Goal: Task Accomplishment & Management: Use online tool/utility

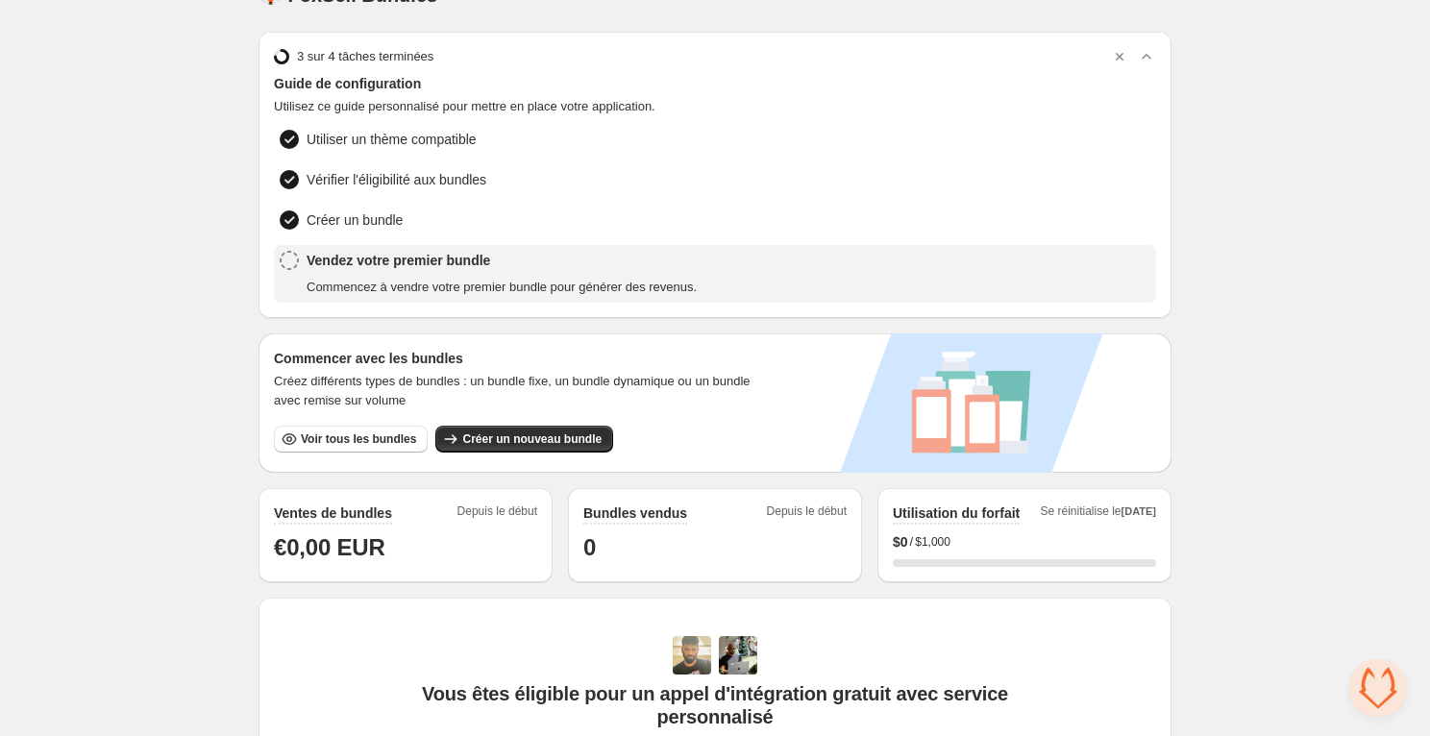
scroll to position [43, 0]
click at [197, 415] on div "Home Bundles Analytics Plan and Billing 🦊 FoxSell Bundles. This page is ready 🦊…" at bounding box center [715, 597] width 1430 height 1280
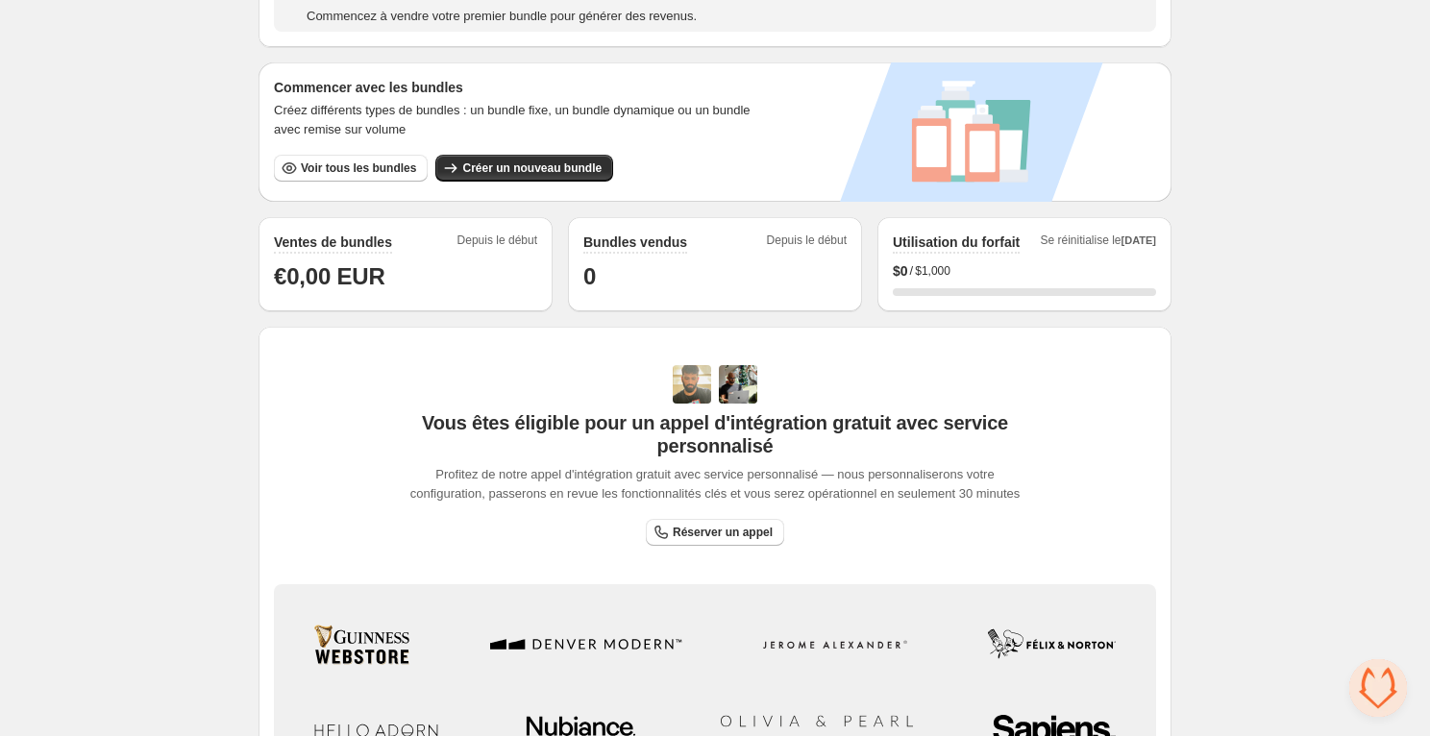
scroll to position [311, 0]
click at [197, 415] on div "Home Bundles Analytics Plan and Billing 🦊 FoxSell Bundles. This page is ready 🦊…" at bounding box center [715, 329] width 1430 height 1280
click at [361, 281] on h1 "€0,00 EUR" at bounding box center [405, 277] width 263 height 31
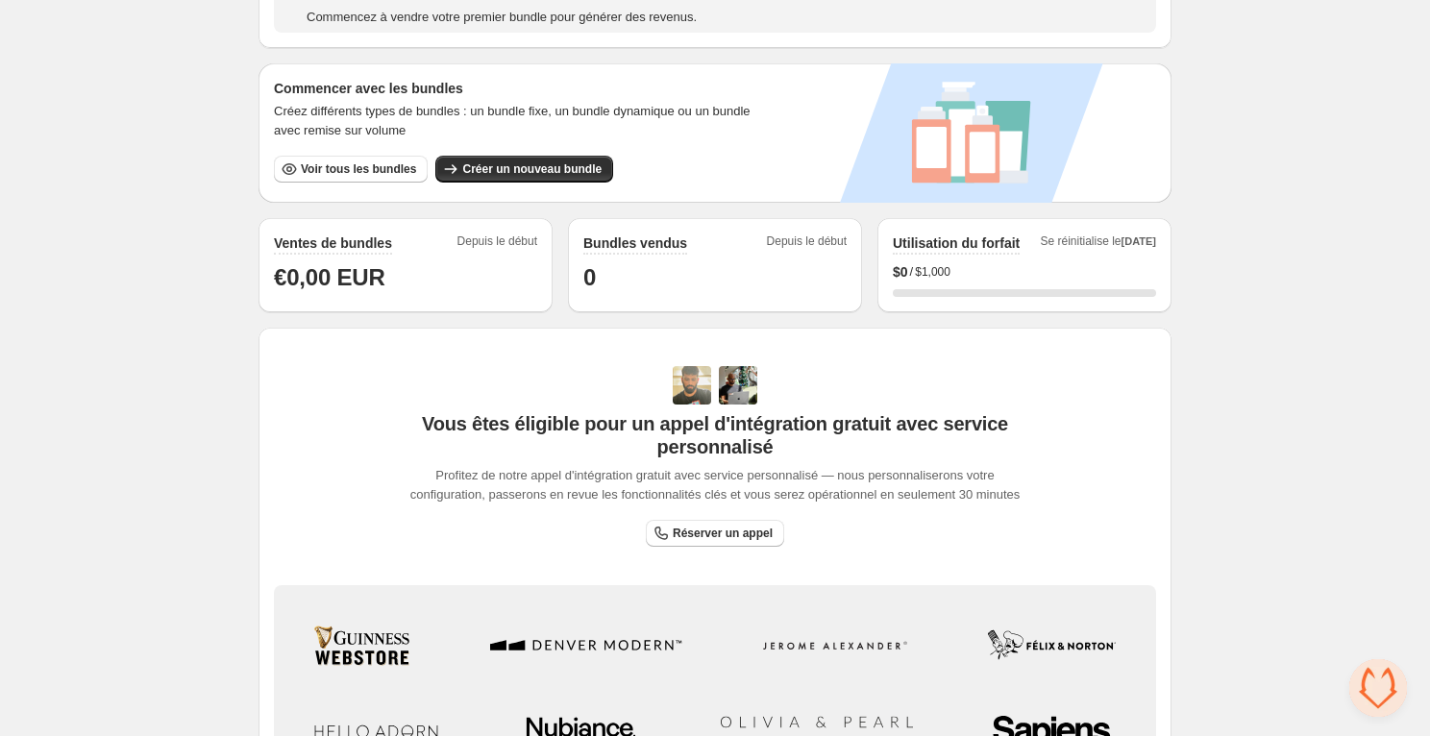
click at [361, 277] on h1 "€0,00 EUR" at bounding box center [405, 277] width 263 height 31
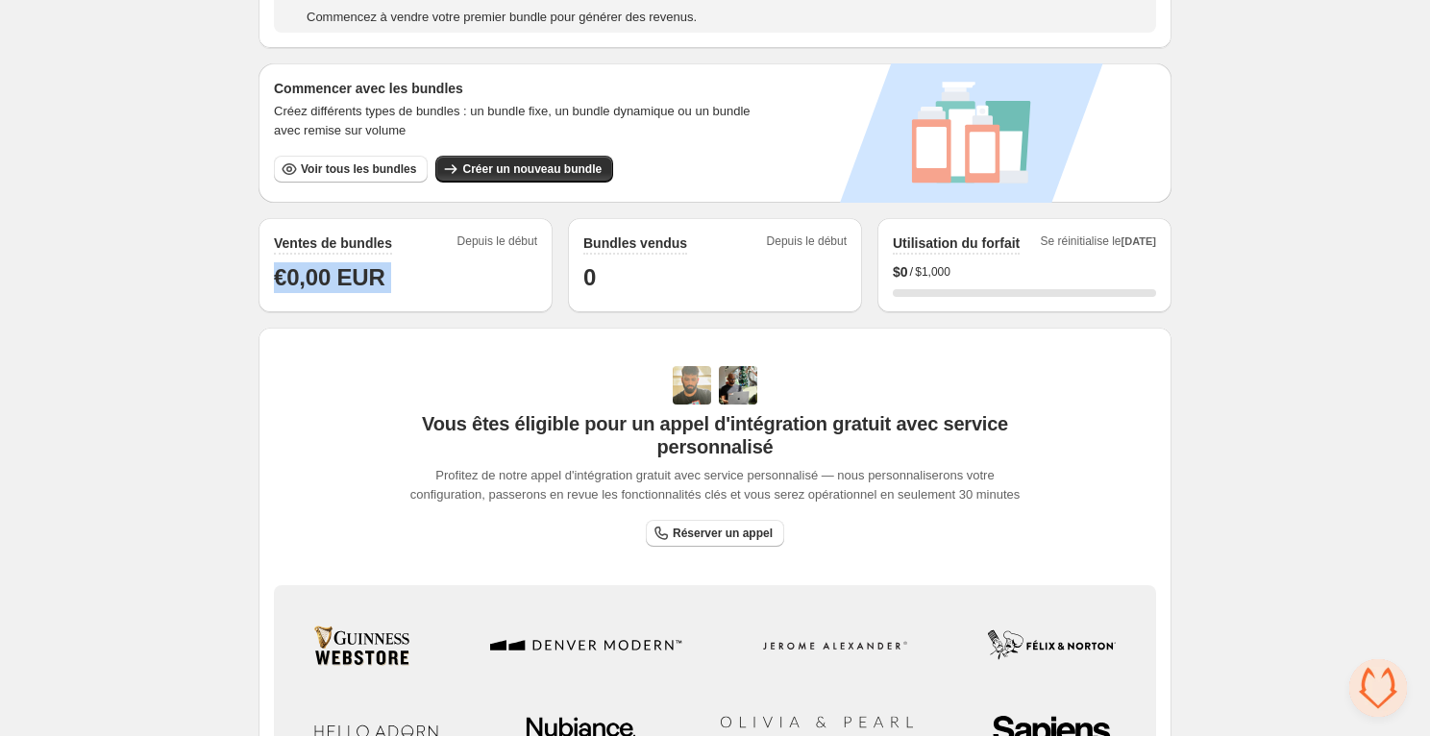
click at [361, 277] on h1 "€0,00 EUR" at bounding box center [405, 277] width 263 height 31
click at [303, 279] on h1 "€0,00 EUR" at bounding box center [405, 277] width 263 height 31
click at [304, 274] on h1 "€0,00 EUR" at bounding box center [405, 277] width 263 height 31
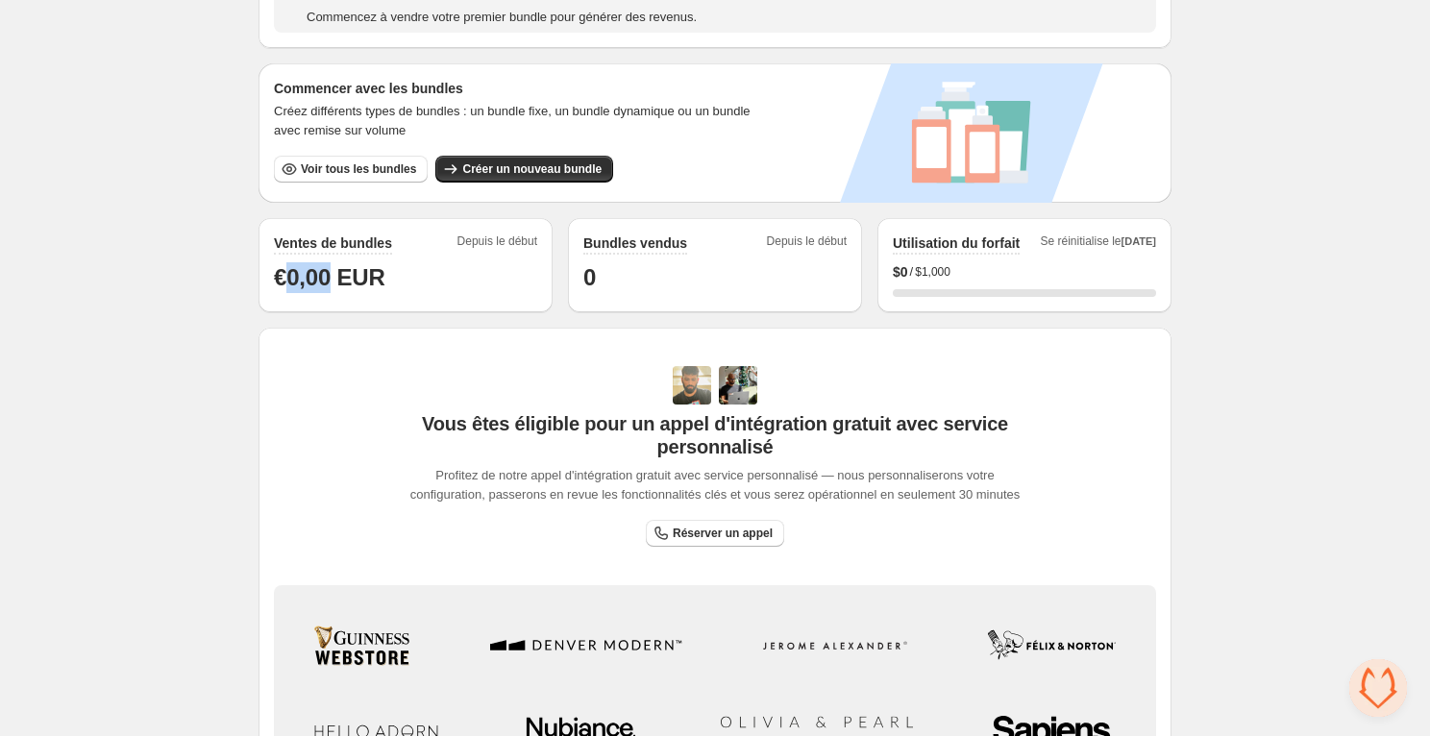
click at [304, 274] on h1 "€0,00 EUR" at bounding box center [405, 277] width 263 height 31
click at [335, 273] on h1 "€0,00 EUR" at bounding box center [405, 277] width 263 height 31
click at [369, 273] on h1 "€0,00 EUR" at bounding box center [405, 277] width 263 height 31
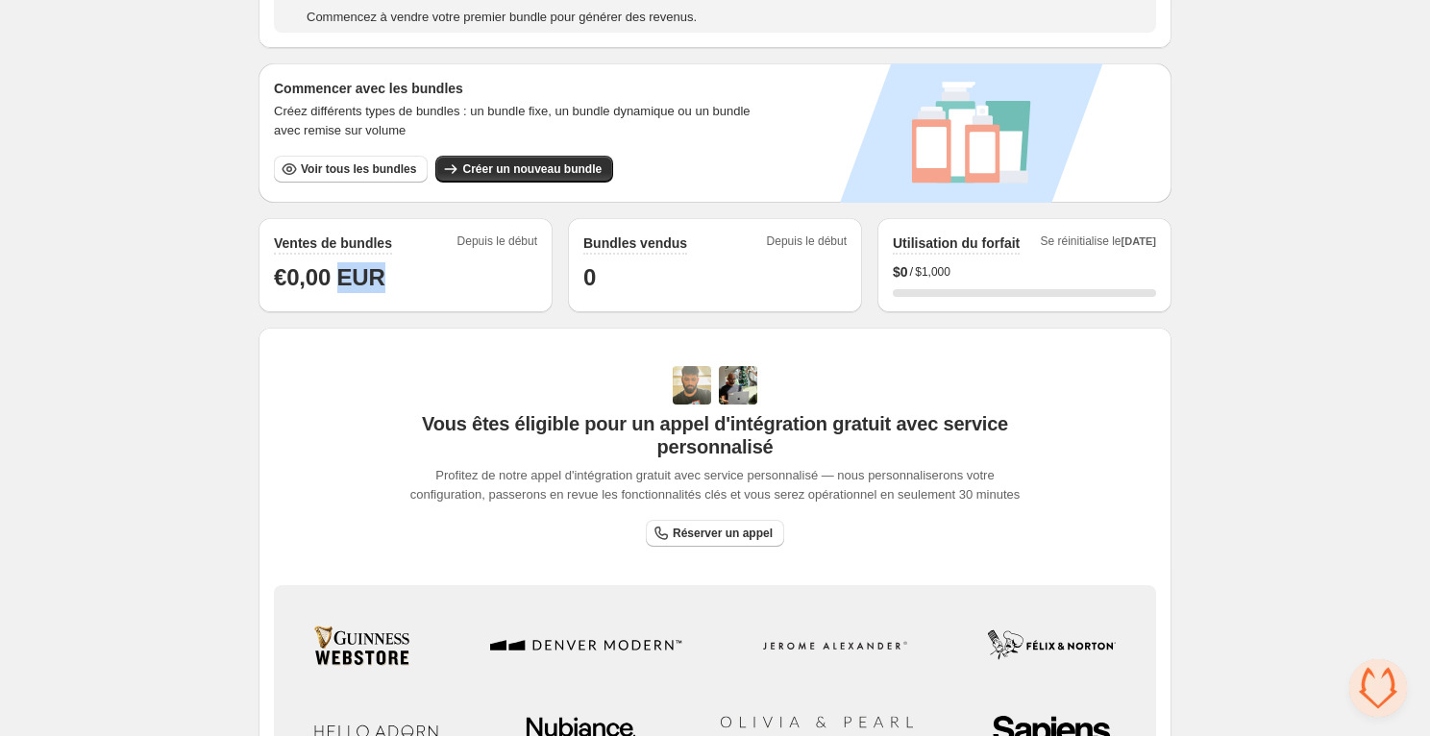
click at [369, 273] on h1 "€0,00 EUR" at bounding box center [405, 277] width 263 height 31
click at [301, 272] on h1 "€0,00 EUR" at bounding box center [405, 277] width 263 height 31
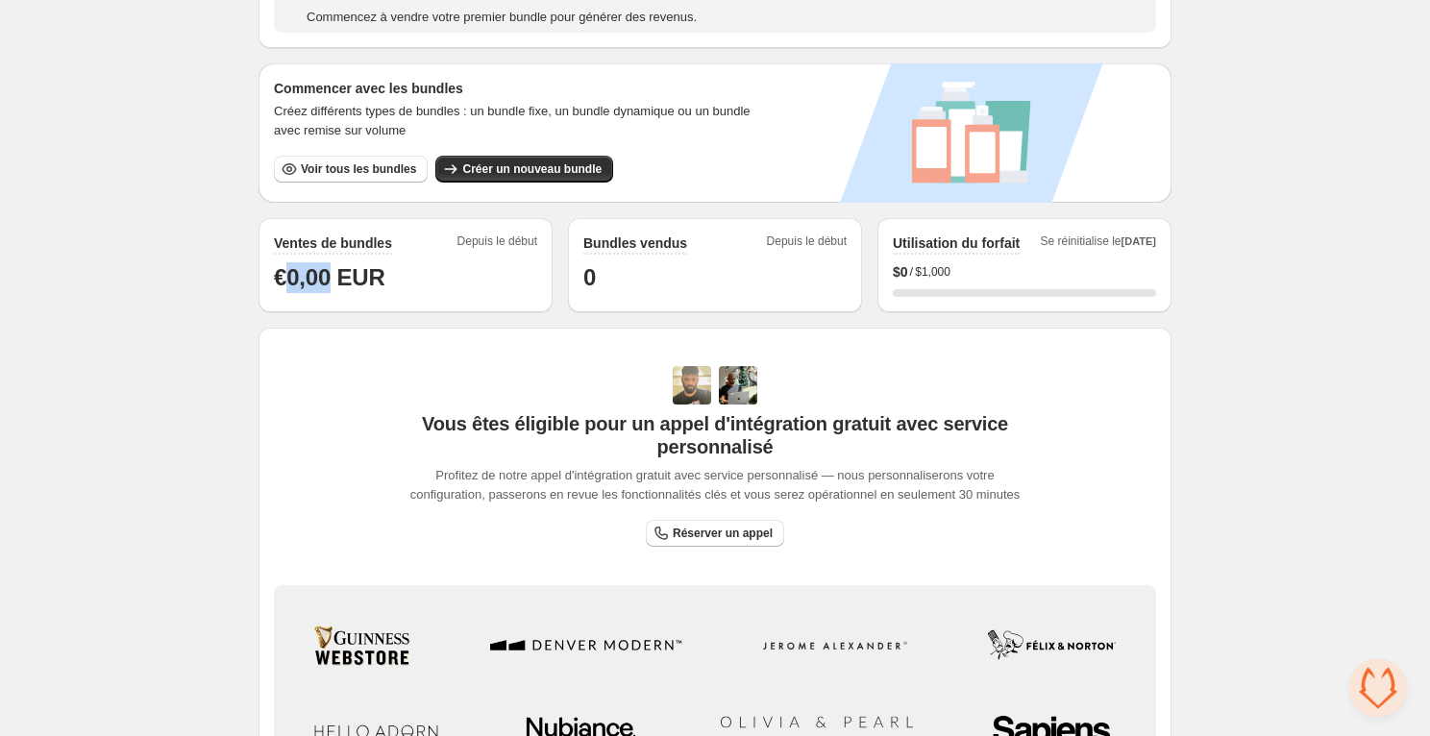
click at [283, 275] on h1 "€0,00 EUR" at bounding box center [405, 277] width 263 height 31
click at [275, 274] on h1 "€0,00 EUR" at bounding box center [405, 277] width 263 height 31
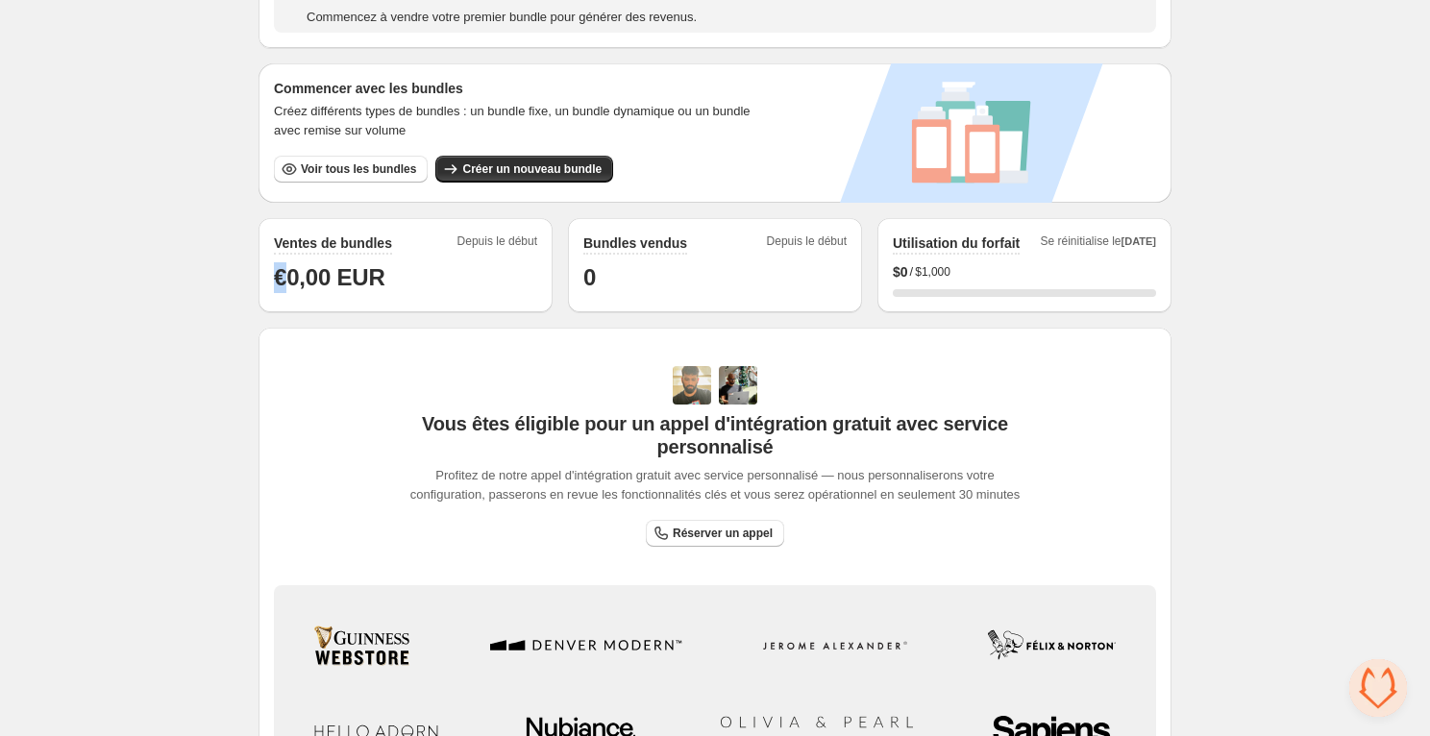
click at [275, 274] on h1 "€0,00 EUR" at bounding box center [405, 277] width 263 height 31
click at [369, 275] on h1 "€0,00 EUR" at bounding box center [405, 277] width 263 height 31
click at [324, 275] on h1 "€0,00 EUR" at bounding box center [405, 277] width 263 height 31
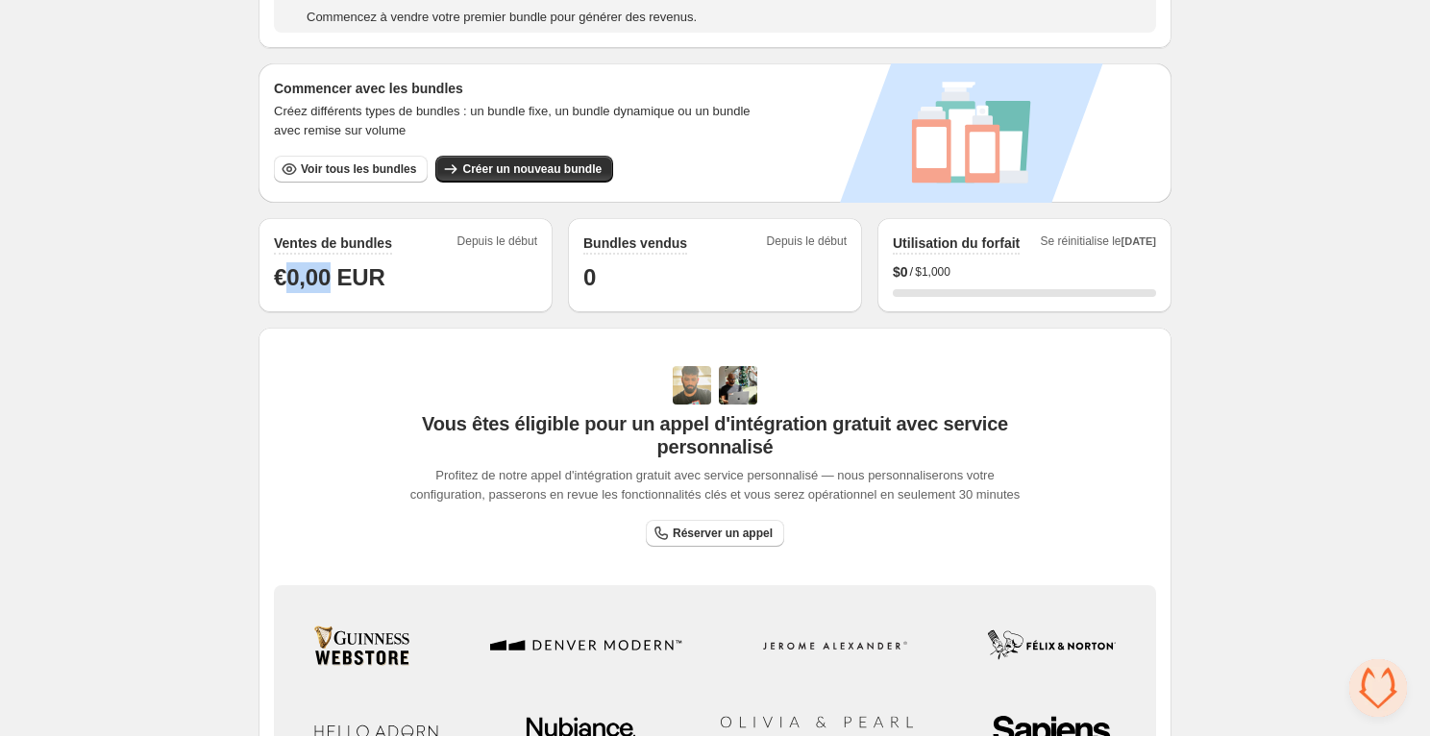
click at [324, 275] on h1 "€0,00 EUR" at bounding box center [405, 277] width 263 height 31
click at [288, 277] on h1 "€0,00 EUR" at bounding box center [405, 277] width 263 height 31
click at [279, 277] on h1 "€0,00 EUR" at bounding box center [405, 277] width 263 height 31
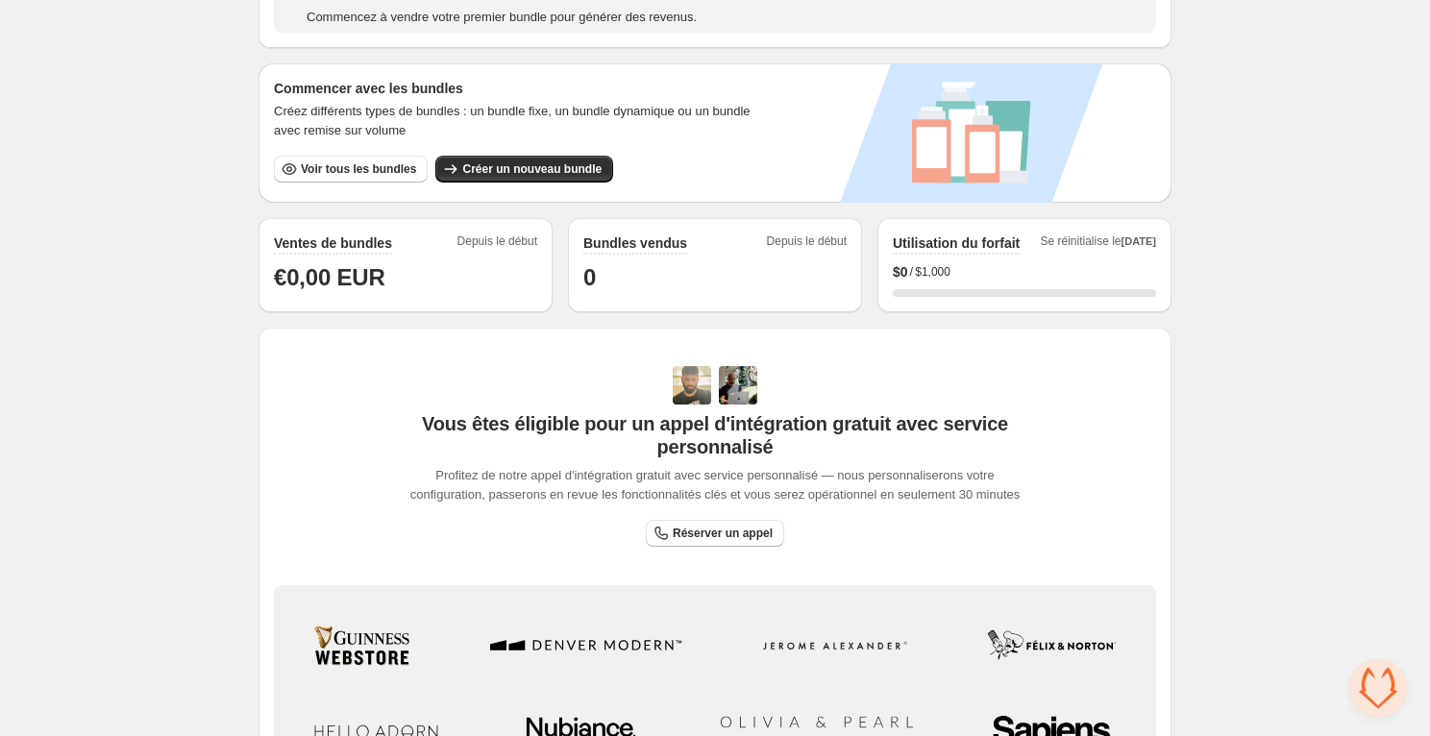
click at [236, 281] on div "🦊 FoxSell Bundles. This page is ready 🦊 FoxSell Bundles 3 sur 4 tâches terminée…" at bounding box center [714, 329] width 959 height 1280
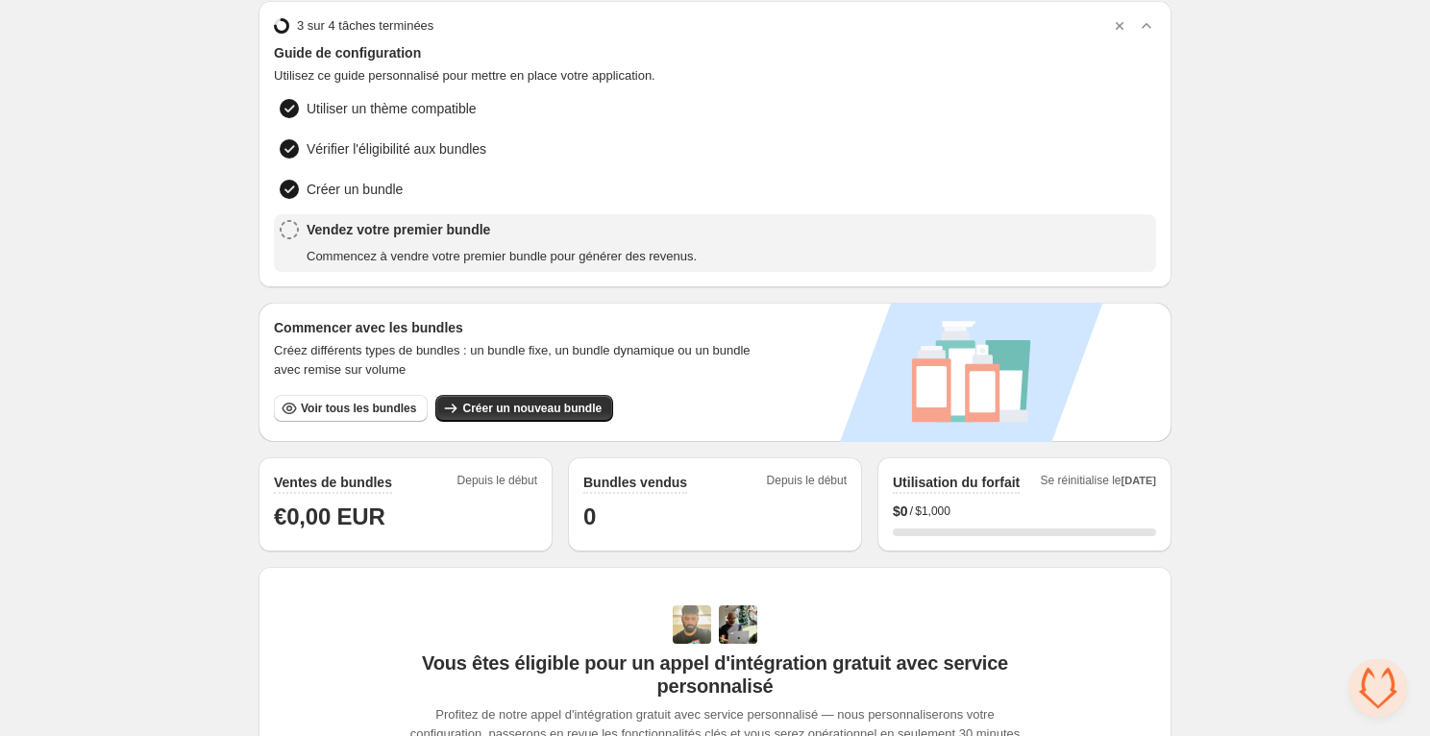
scroll to position [0, 0]
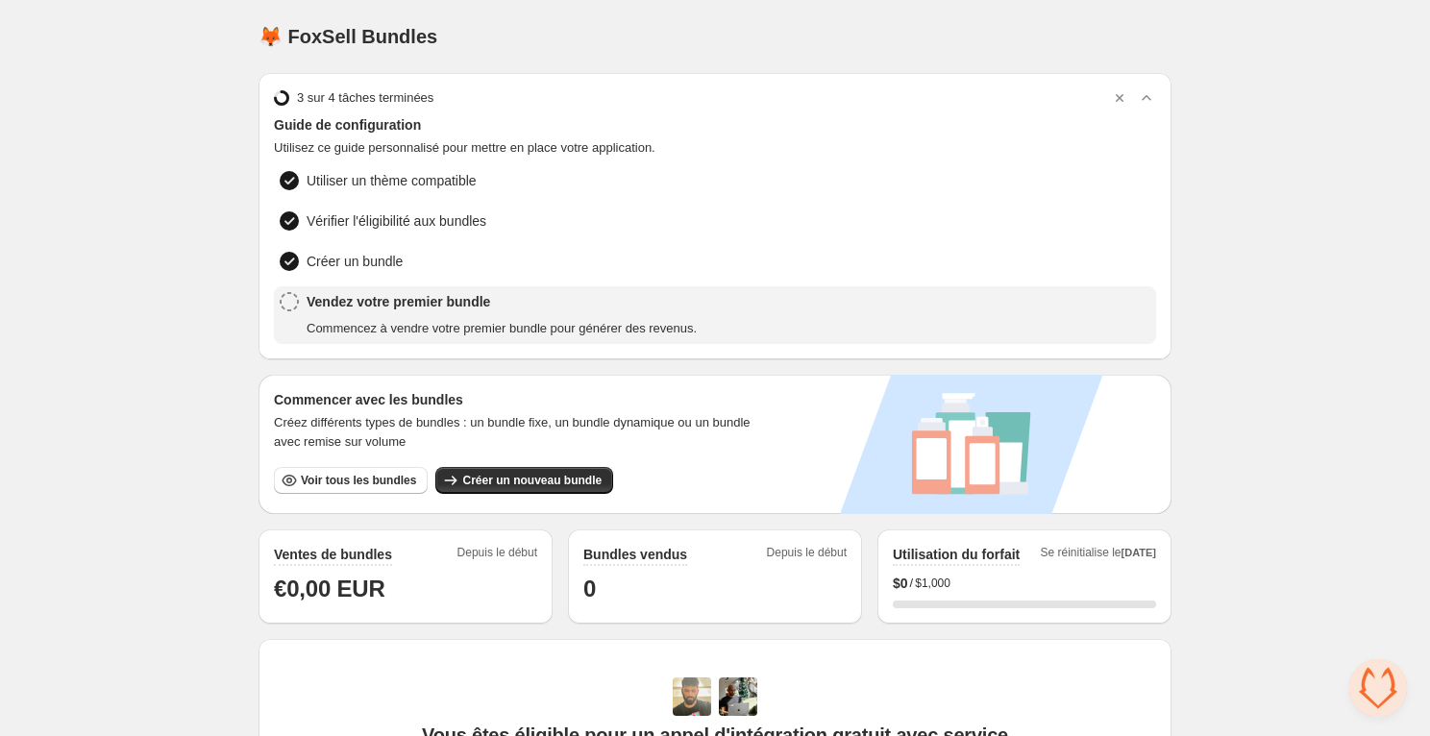
click at [199, 244] on div "Home Bundles Analytics Plan and Billing 🦊 FoxSell Bundles. This page is ready 🦊…" at bounding box center [715, 640] width 1430 height 1280
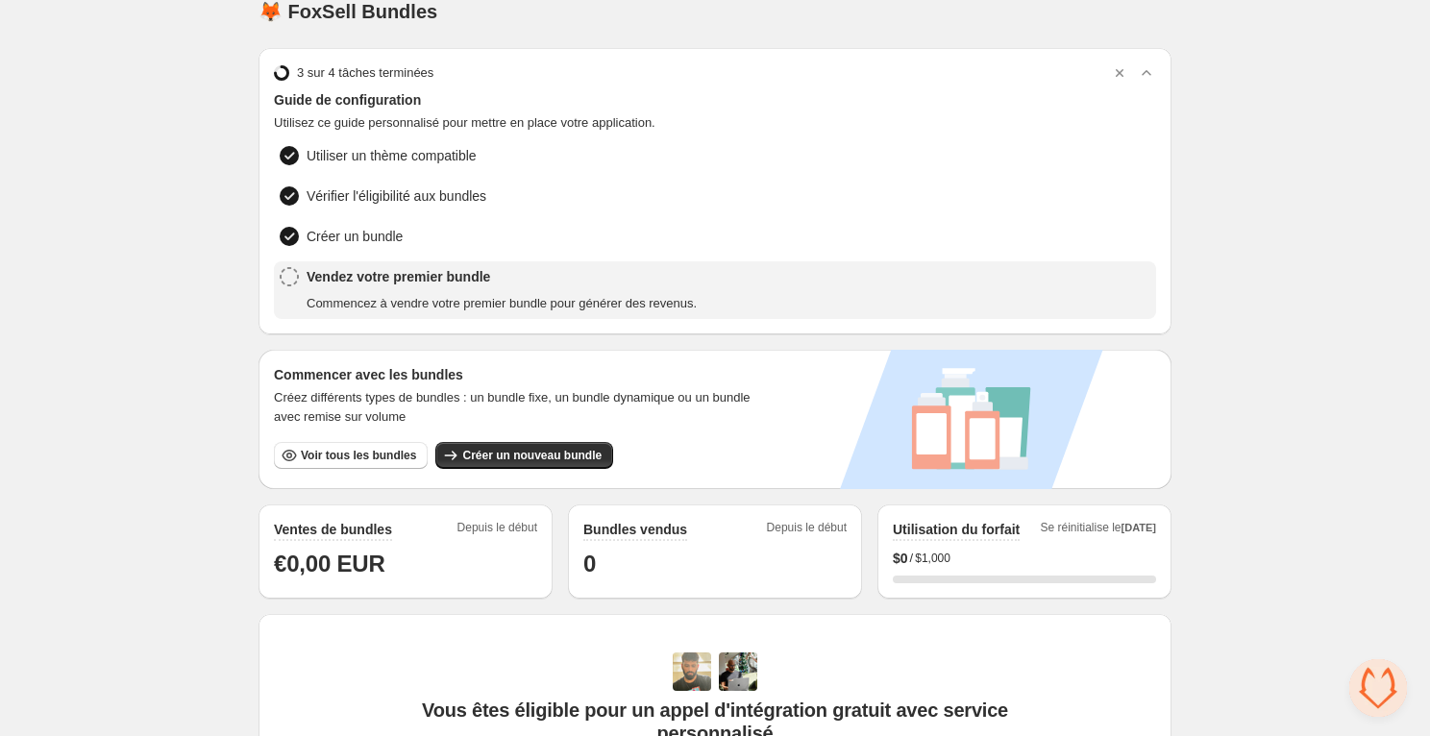
scroll to position [33, 0]
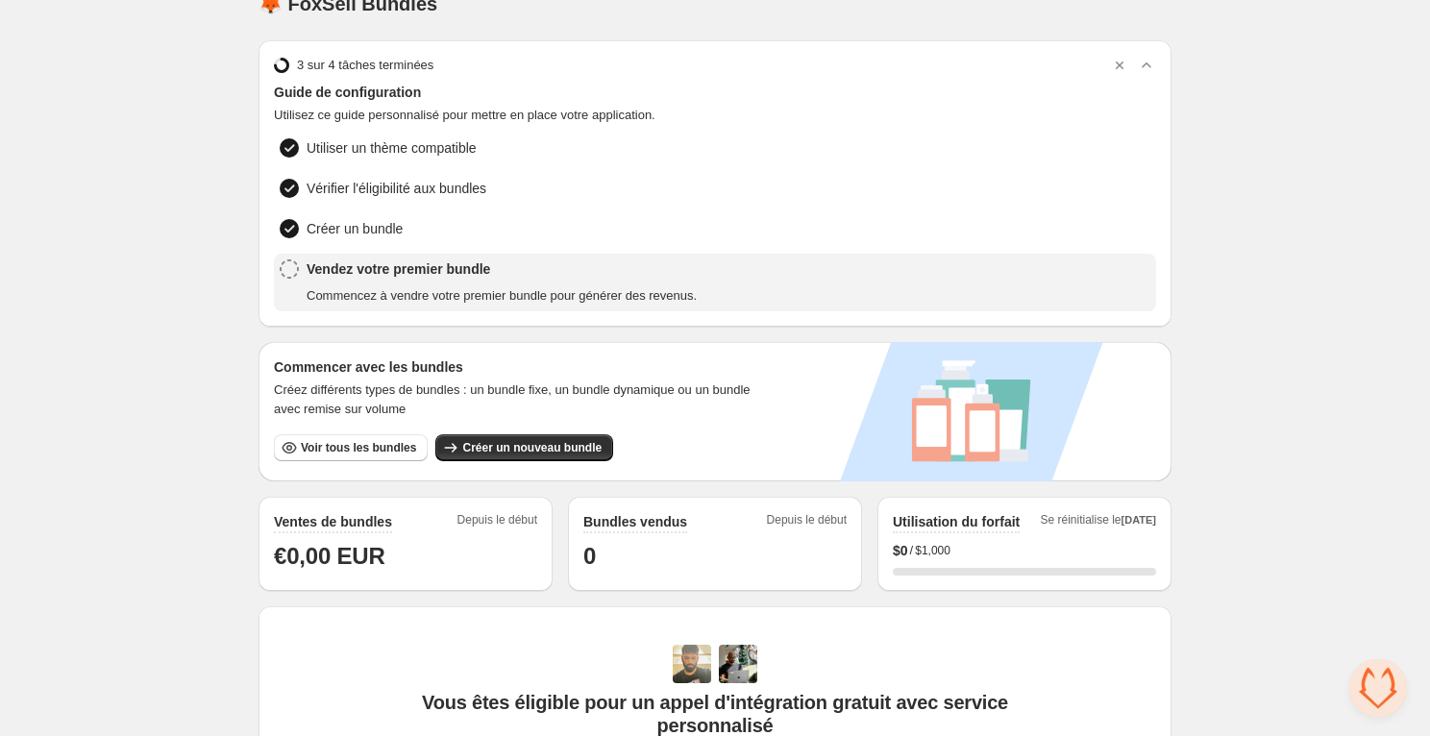
click at [312, 366] on h3 "Commencer avec les bundles" at bounding box center [524, 366] width 501 height 19
click at [309, 363] on h3 "Commencer avec les bundles" at bounding box center [524, 366] width 501 height 19
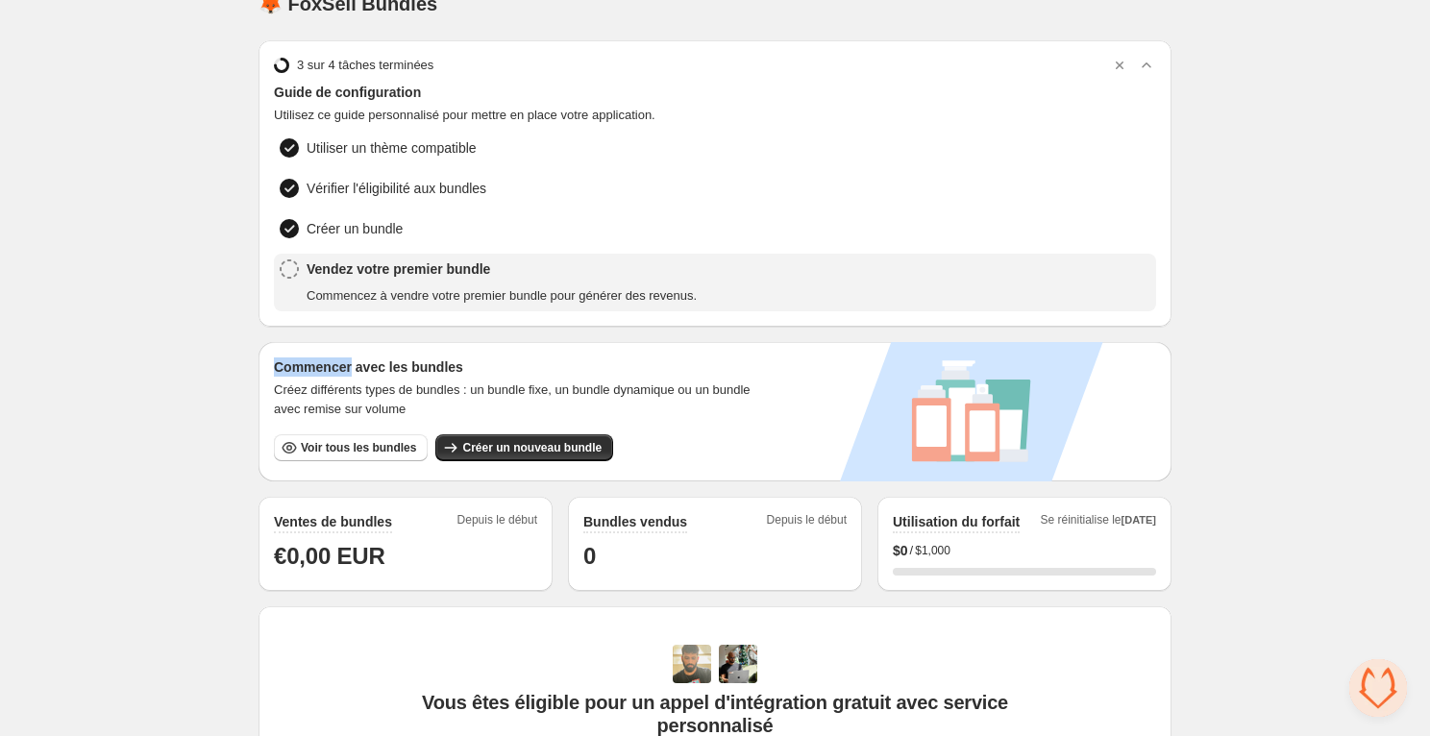
click at [309, 363] on h3 "Commencer avec les bundles" at bounding box center [524, 366] width 501 height 19
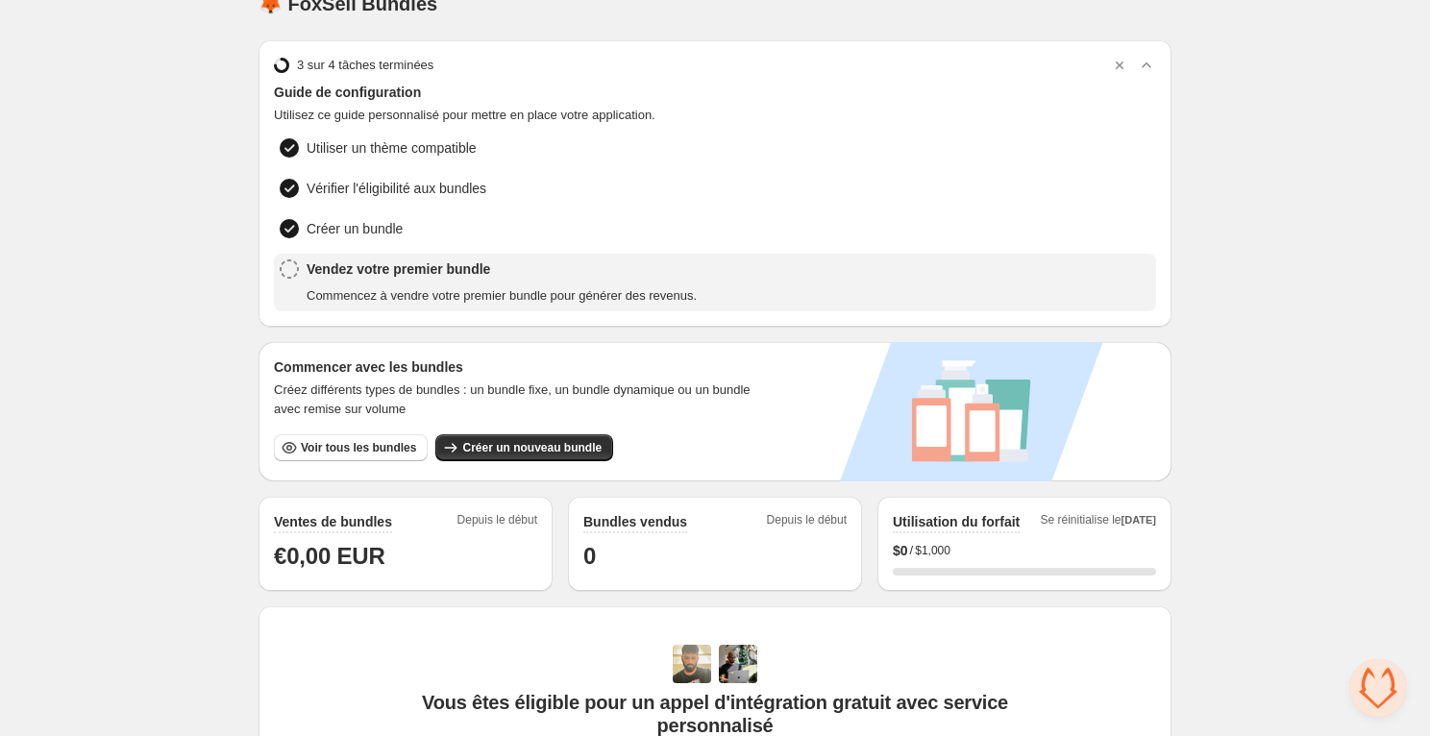
click at [306, 389] on span "Créez différents types de bundles : un bundle fixe, un bundle dynamique ou un b…" at bounding box center [524, 399] width 501 height 38
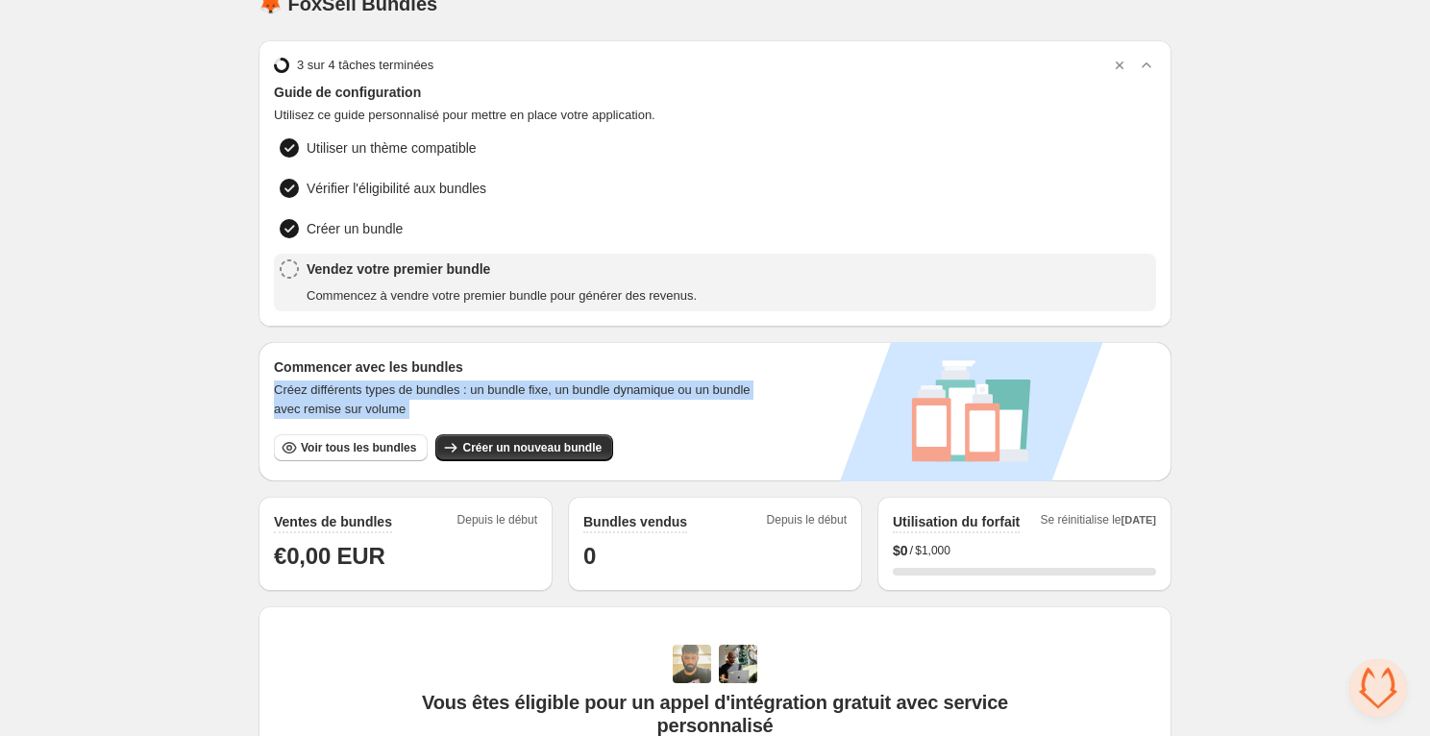
click at [306, 389] on span "Créez différents types de bundles : un bundle fixe, un bundle dynamique ou un b…" at bounding box center [524, 399] width 501 height 38
click at [294, 387] on span "Créez différents types de bundles : un bundle fixe, un bundle dynamique ou un b…" at bounding box center [524, 399] width 501 height 38
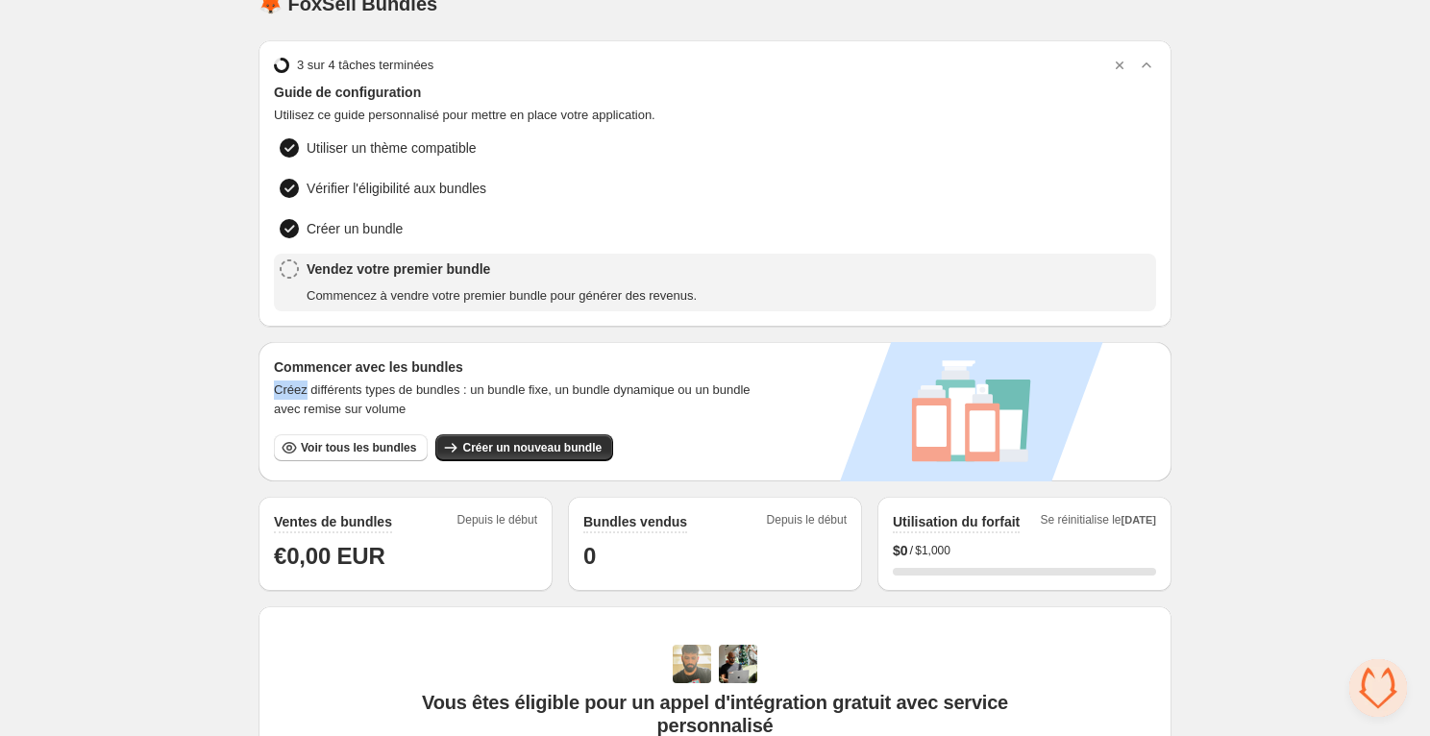
click at [294, 387] on span "Créez différents types de bundles : un bundle fixe, un bundle dynamique ou un b…" at bounding box center [524, 399] width 501 height 38
click at [296, 385] on span "Créez différents types de bundles : un bundle fixe, un bundle dynamique ou un b…" at bounding box center [524, 399] width 501 height 38
click at [294, 387] on span "Créez différents types de bundles : un bundle fixe, un bundle dynamique ou un b…" at bounding box center [524, 399] width 501 height 38
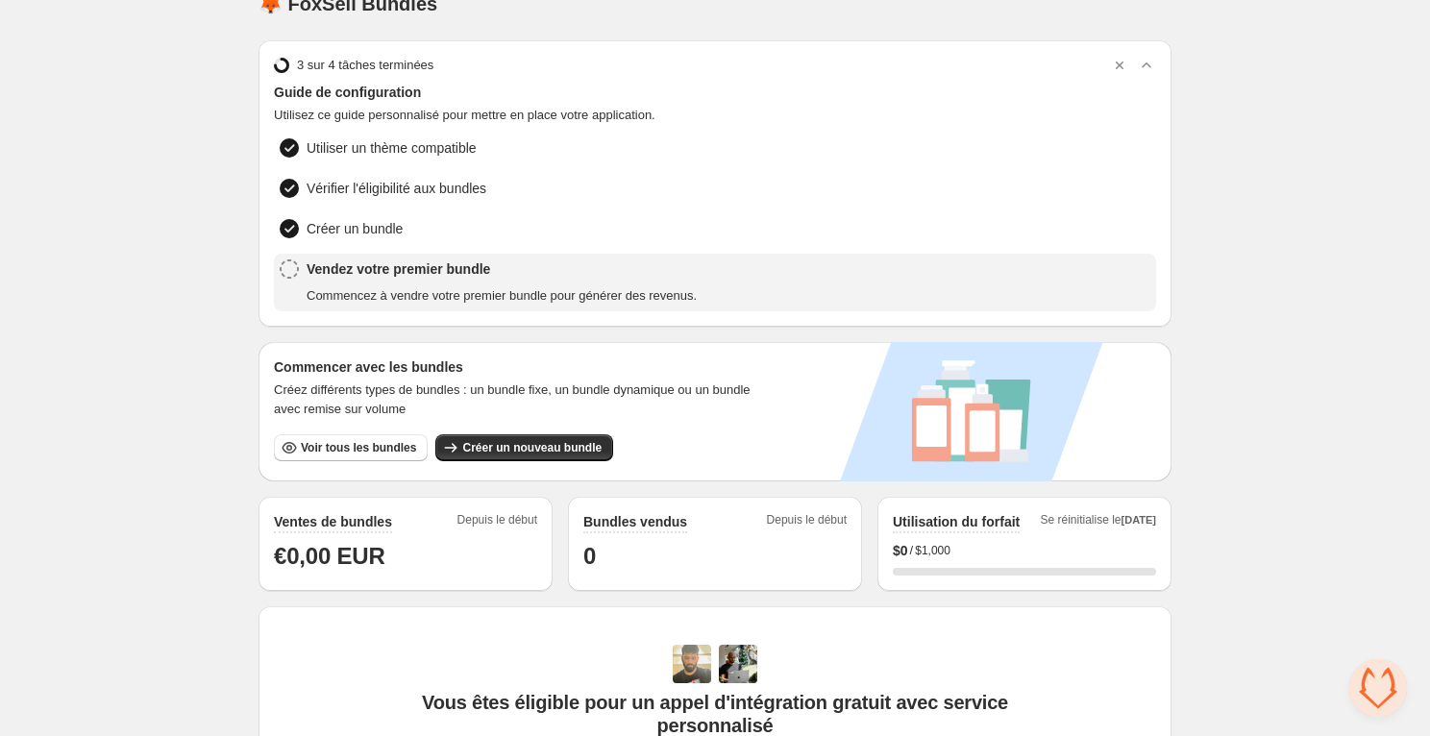
click at [143, 349] on div "Home Bundles Analytics Plan and Billing 🦊 FoxSell Bundles. This page is ready 🦊…" at bounding box center [715, 607] width 1430 height 1280
click at [173, 350] on div "Home Bundles Analytics Plan and Billing 🦊 FoxSell Bundles. This page is ready 🦊…" at bounding box center [715, 607] width 1430 height 1280
click at [159, 355] on div "Home Bundles Analytics Plan and Billing 🦊 FoxSell Bundles. This page is ready 🦊…" at bounding box center [715, 607] width 1430 height 1280
click at [173, 354] on div "Home Bundles Analytics Plan and Billing 🦊 FoxSell Bundles. This page is ready 🦊…" at bounding box center [715, 607] width 1430 height 1280
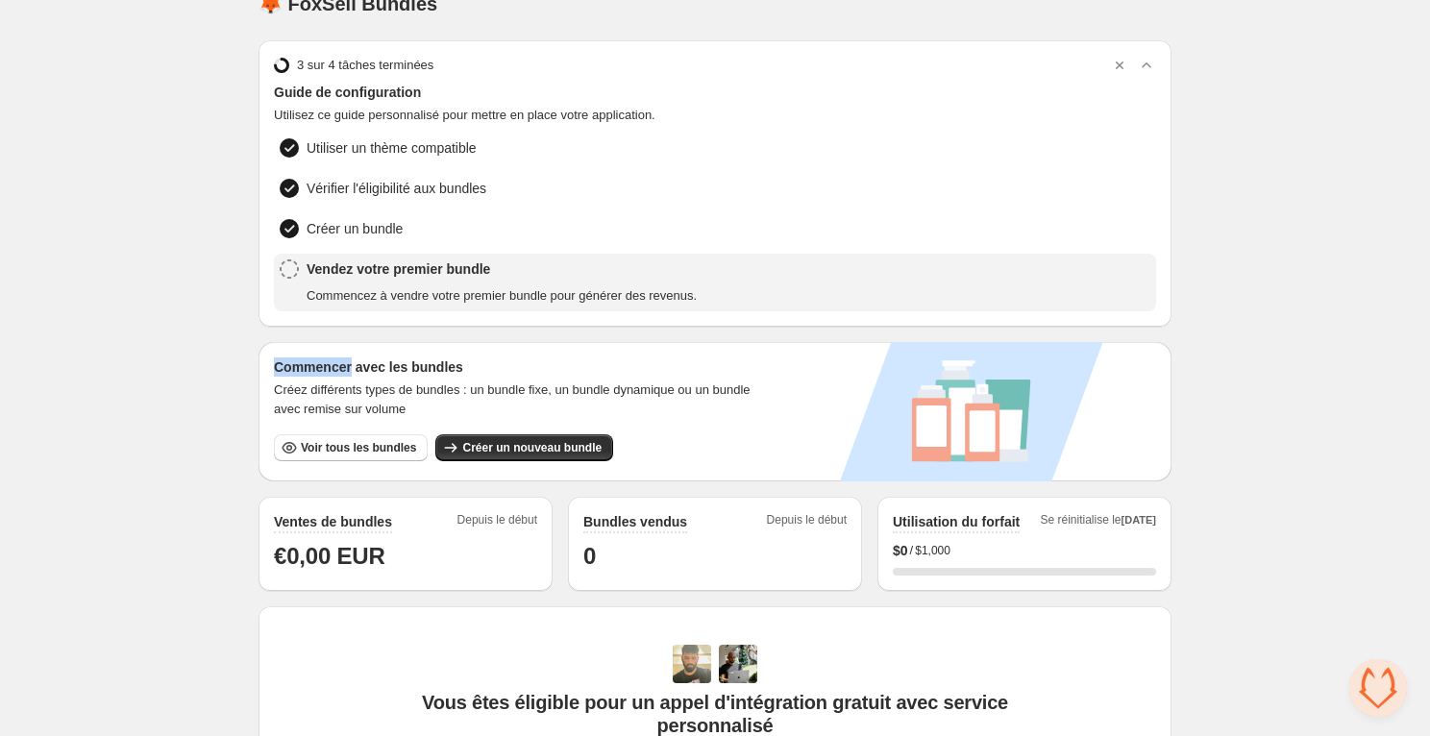
click at [173, 354] on div "Home Bundles Analytics Plan and Billing 🦊 FoxSell Bundles. This page is ready 🦊…" at bounding box center [715, 607] width 1430 height 1280
click at [252, 263] on div "🦊 FoxSell Bundles. This page is ready 🦊 FoxSell Bundles 3 sur 4 tâches terminée…" at bounding box center [714, 607] width 959 height 1280
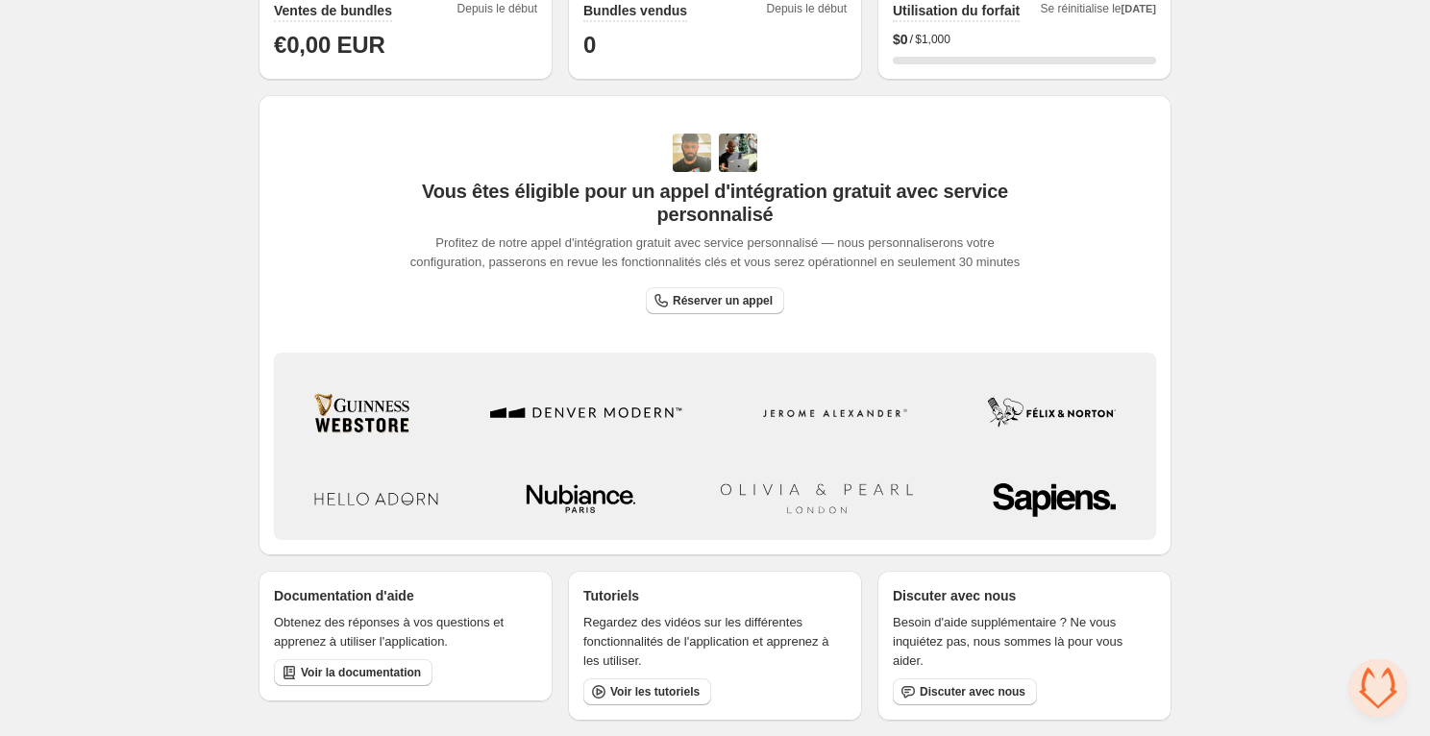
scroll to position [0, 0]
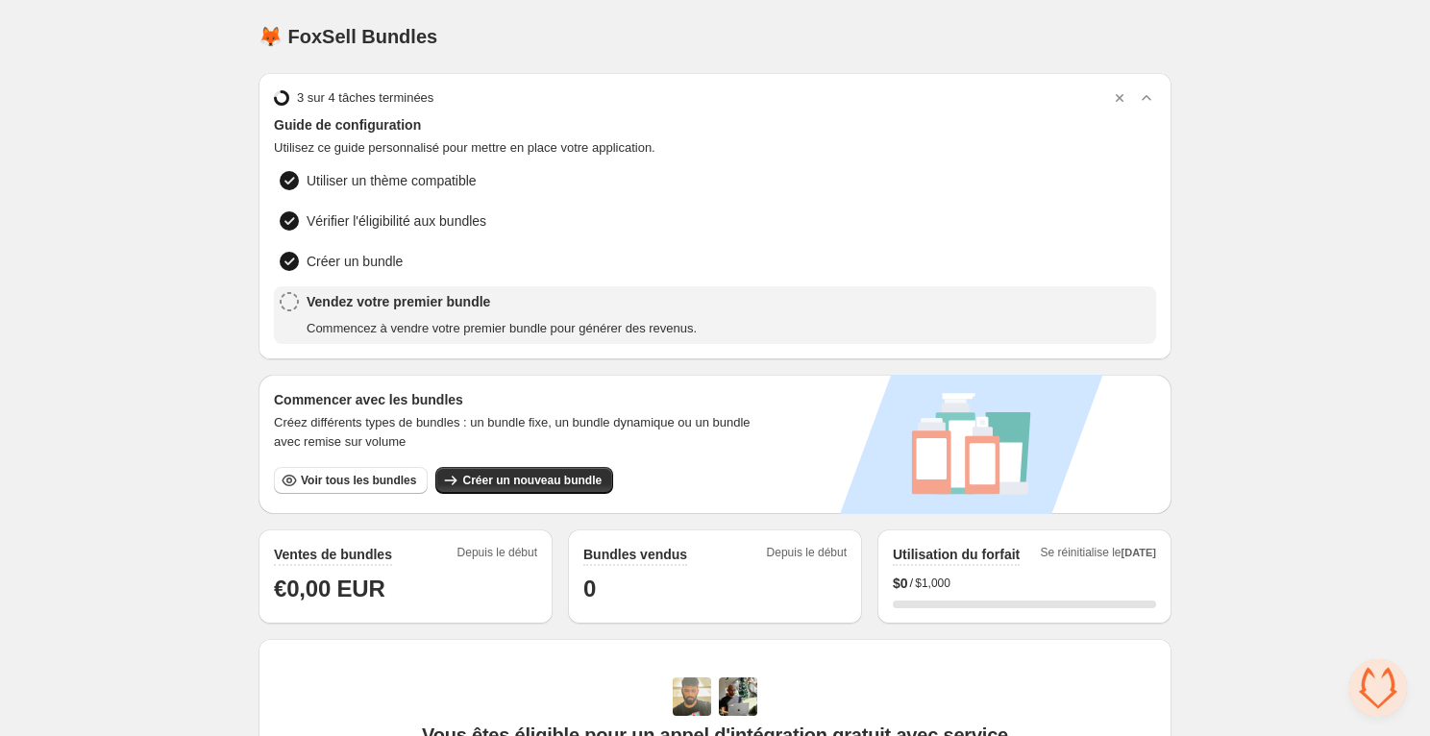
click at [319, 36] on h1 "🦊 FoxSell Bundles" at bounding box center [347, 36] width 179 height 23
click at [401, 50] on div "🦊 FoxSell Bundles. This page is ready 🦊 FoxSell Bundles" at bounding box center [714, 36] width 913 height 73
click at [395, 39] on h1 "🦊 FoxSell Bundles" at bounding box center [347, 36] width 179 height 23
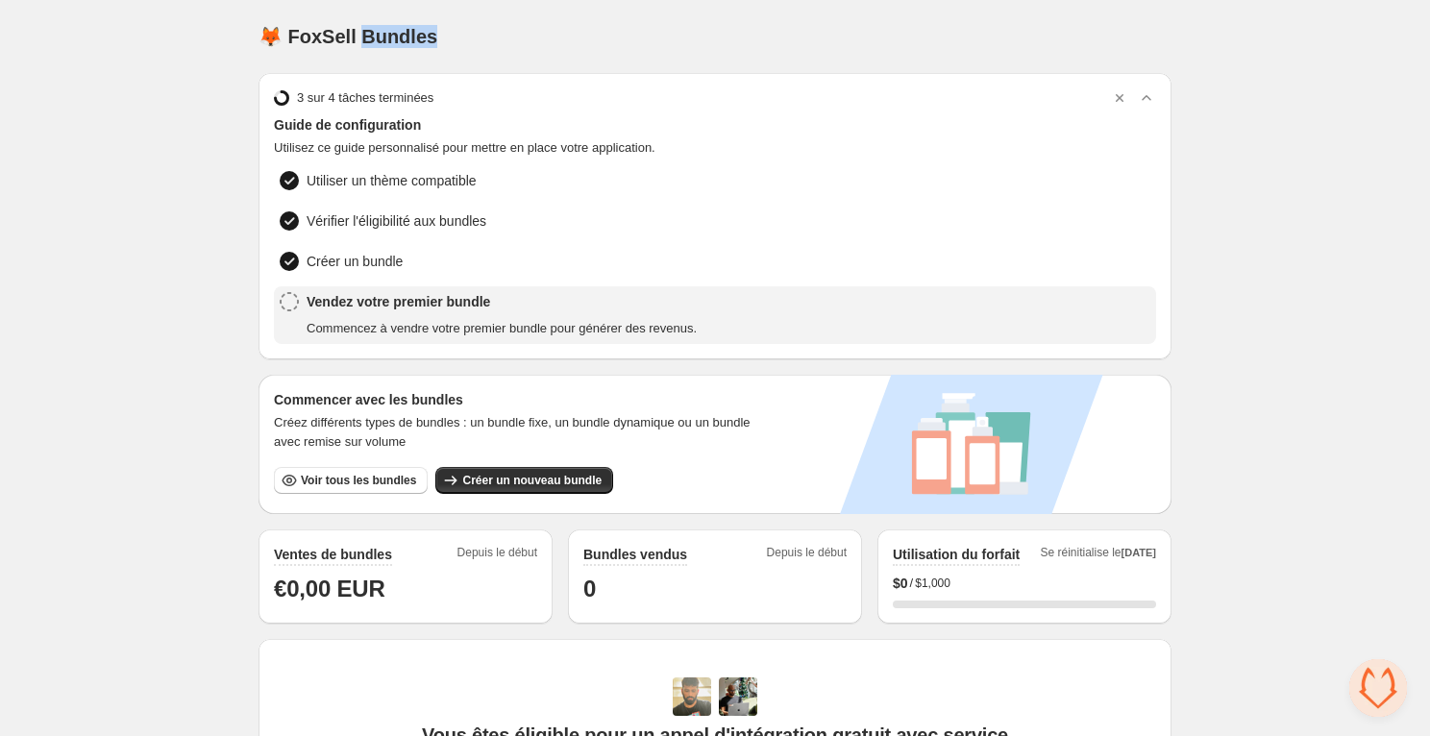
click at [395, 39] on h1 "🦊 FoxSell Bundles" at bounding box center [347, 36] width 179 height 23
click at [315, 29] on h1 "🦊 FoxSell Bundles" at bounding box center [347, 36] width 179 height 23
click at [363, 29] on h1 "🦊 FoxSell Bundles" at bounding box center [347, 36] width 179 height 23
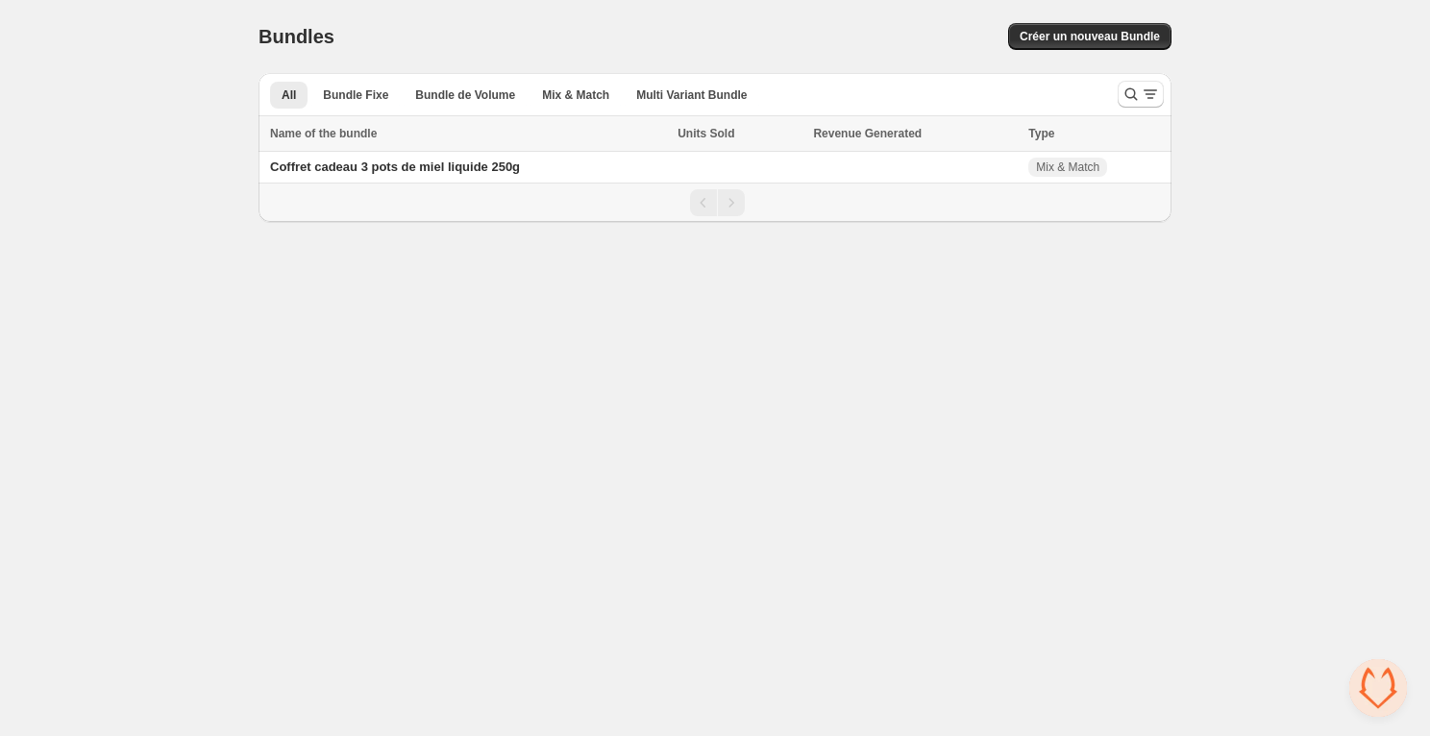
click at [81, 423] on body "Home Bundles Analytics Plan and Billing Bundles. This page is ready Bundles Cré…" at bounding box center [715, 368] width 1430 height 736
click at [102, 221] on div "Home Bundles Analytics Plan and Billing Bundles. This page is ready Bundles Cré…" at bounding box center [715, 111] width 1430 height 222
click at [299, 37] on h1 "Bundles" at bounding box center [296, 36] width 76 height 23
click at [166, 60] on div "Home Bundles Analytics Plan and Billing Bundles. This page is ready Bundles Cré…" at bounding box center [715, 111] width 1430 height 222
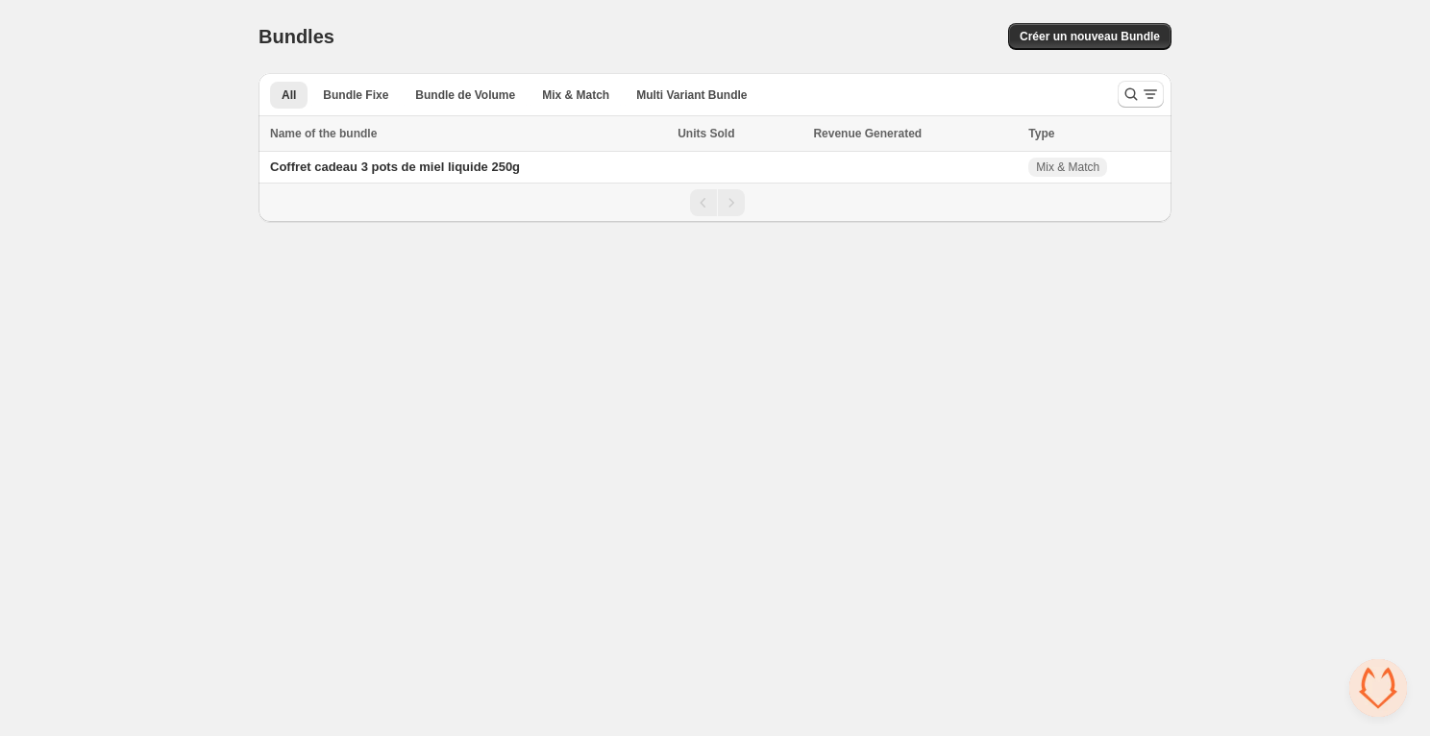
click at [41, 292] on body "Home Bundles Analytics Plan and Billing Bundles. This page is ready Bundles Cré…" at bounding box center [715, 368] width 1430 height 736
click at [143, 402] on body "Home Bundles Analytics Plan and Billing Bundles. This page is ready Bundles Cré…" at bounding box center [715, 368] width 1430 height 736
click at [350, 257] on body "Home Bundles Analytics Plan and Billing Bundles. This page is ready Bundles Cré…" at bounding box center [715, 368] width 1430 height 736
click at [346, 208] on div "Pagination" at bounding box center [716, 202] width 893 height 27
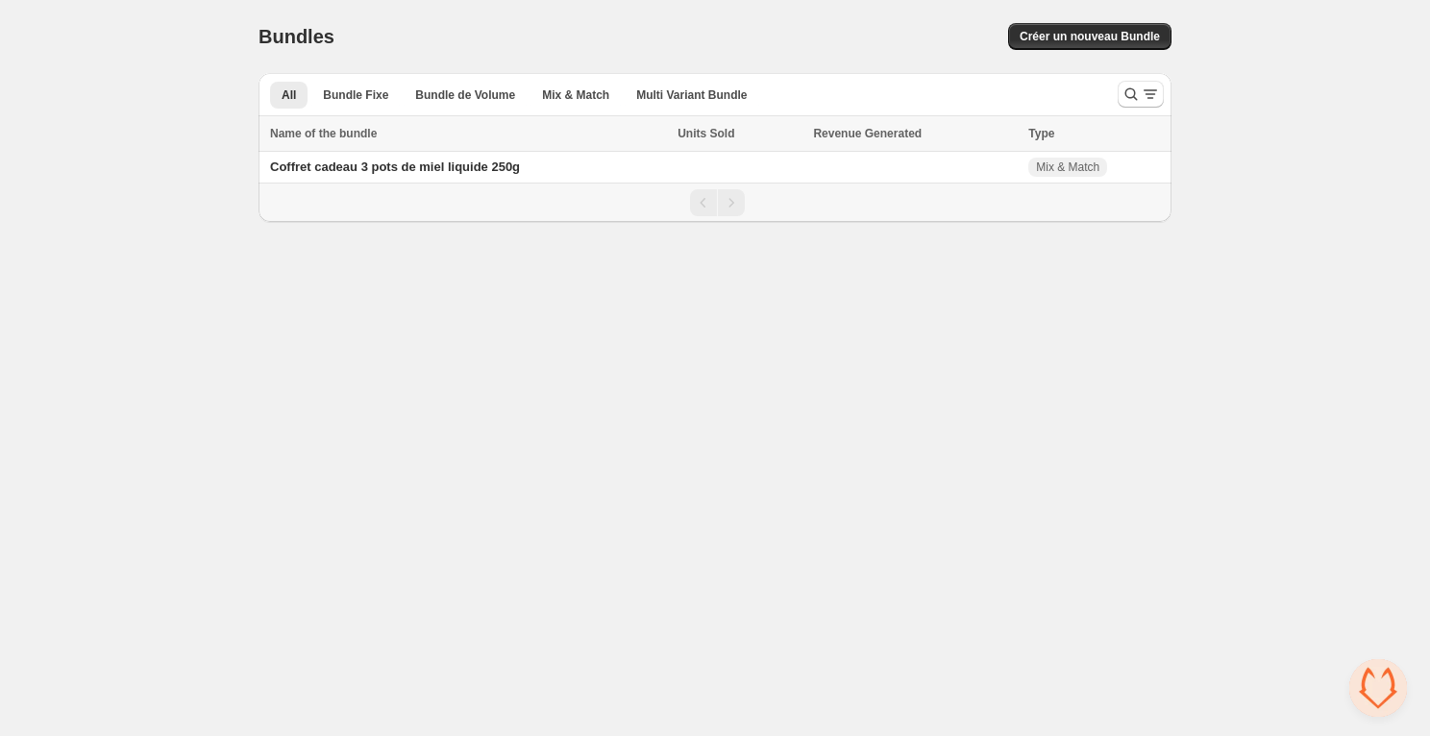
click at [346, 208] on div "Pagination" at bounding box center [716, 202] width 893 height 27
click at [723, 46] on div "Créer un nouveau Bundle" at bounding box center [924, 36] width 493 height 27
click at [203, 37] on div "Home Bundles Analytics Plan and Billing Bundles. This page is ready Bundles Cré…" at bounding box center [715, 111] width 1430 height 222
click at [297, 63] on div "Bundles. This page is ready Bundles Créer un nouveau Bundle" at bounding box center [714, 36] width 913 height 73
click at [291, 50] on div "Bundles. This page is ready Bundles Créer un nouveau Bundle" at bounding box center [714, 36] width 913 height 73
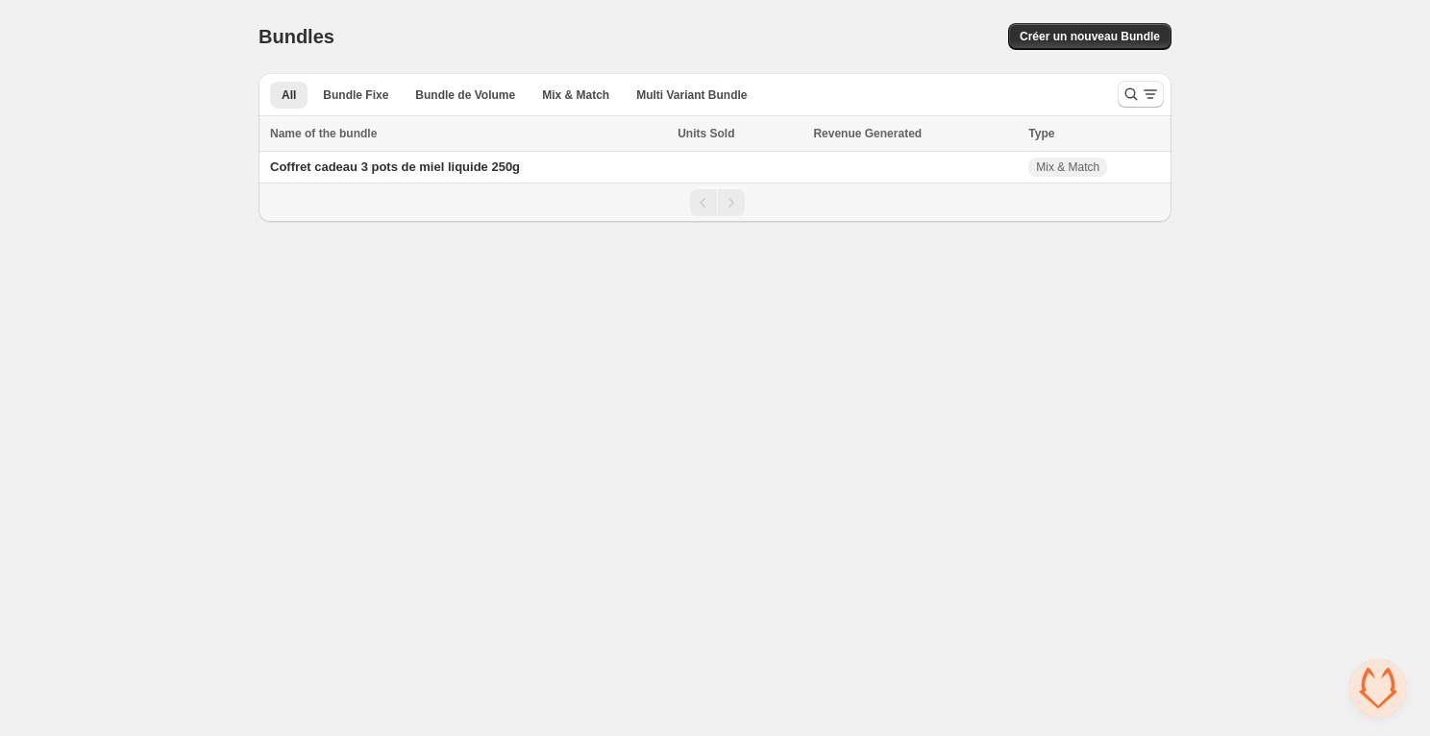
click at [291, 50] on div "Bundles. This page is ready Bundles Créer un nouveau Bundle" at bounding box center [714, 36] width 913 height 73
click at [291, 40] on h1 "Bundles" at bounding box center [296, 36] width 76 height 23
click at [276, 31] on h1 "Bundles" at bounding box center [296, 36] width 76 height 23
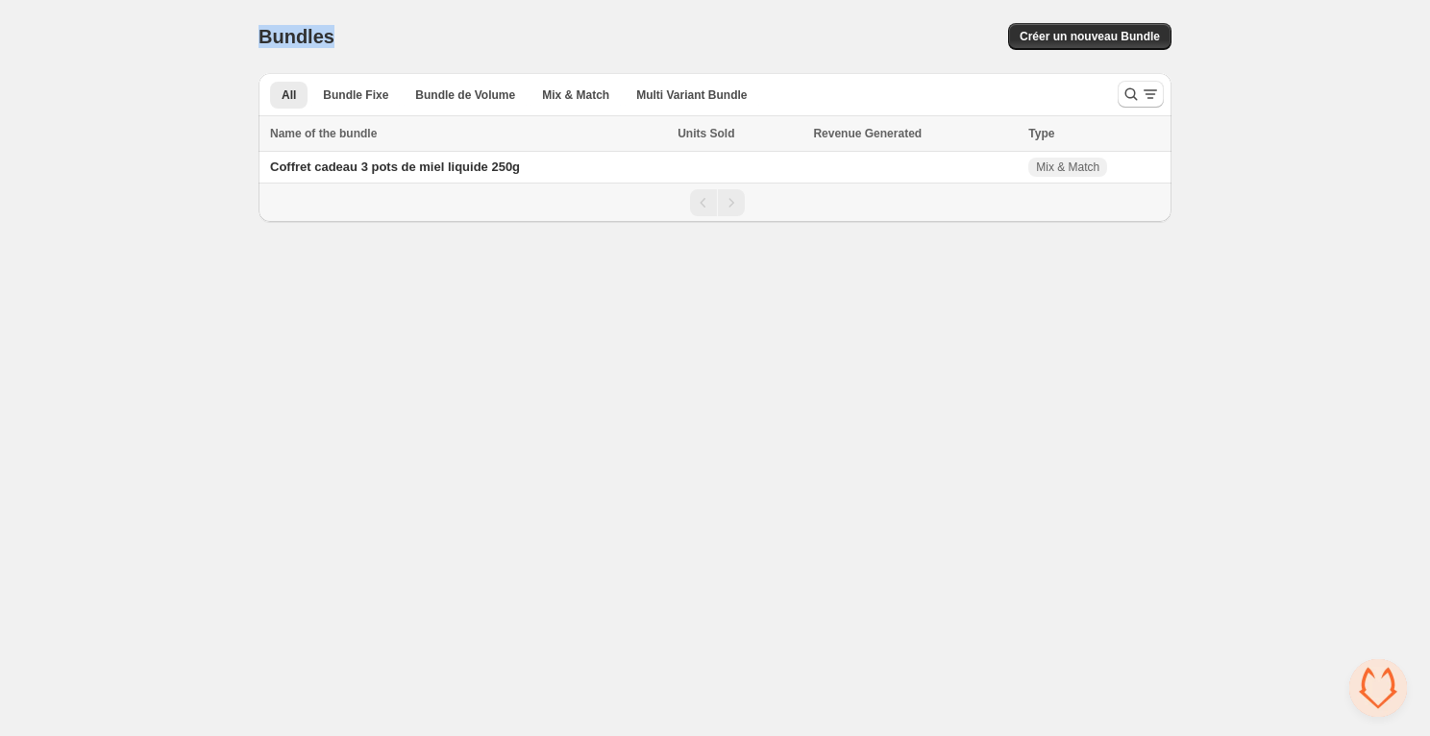
click at [277, 35] on h1 "Bundles" at bounding box center [296, 36] width 76 height 23
click at [289, 37] on h1 "Bundles" at bounding box center [296, 36] width 76 height 23
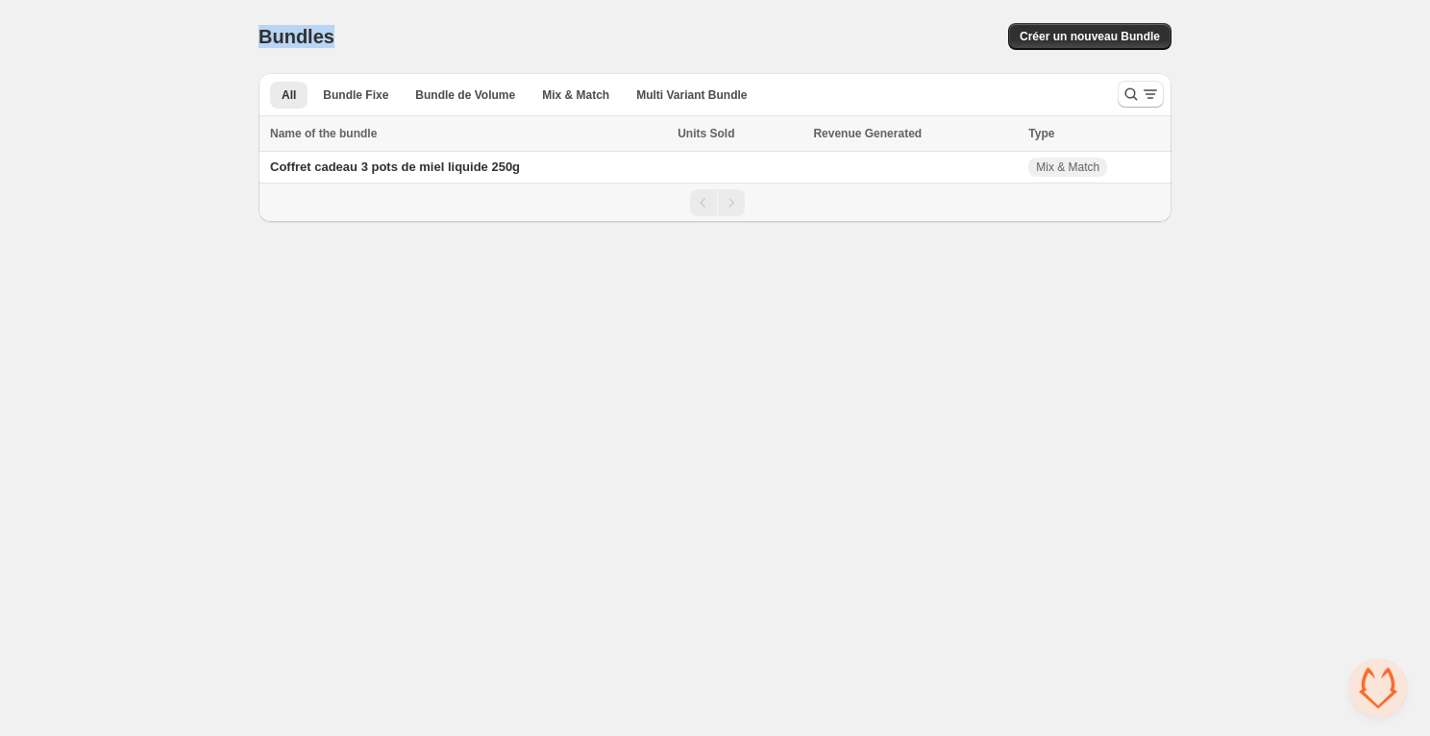
click at [289, 37] on h1 "Bundles" at bounding box center [296, 36] width 76 height 23
click at [285, 39] on h1 "Bundles" at bounding box center [296, 36] width 76 height 23
click at [285, 37] on h1 "Bundles" at bounding box center [296, 36] width 76 height 23
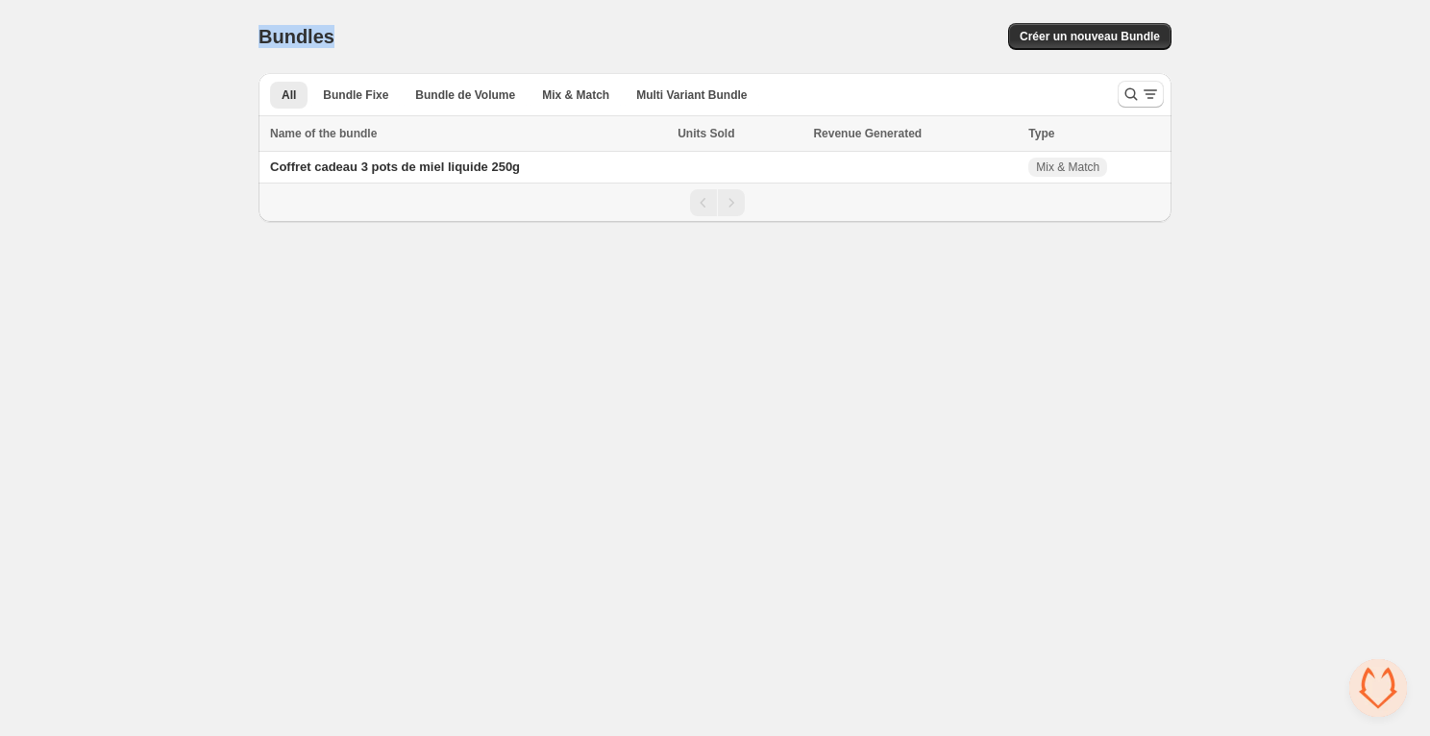
click at [284, 36] on h1 "Bundles" at bounding box center [296, 36] width 76 height 23
click at [153, 58] on div "Home Bundles Analytics Plan and Billing Bundles. This page is ready Bundles Cré…" at bounding box center [715, 111] width 1430 height 222
click at [44, 442] on body "Home Bundles Analytics Plan and Billing Bundles. This page is ready Bundles Cré…" at bounding box center [715, 368] width 1430 height 736
click at [190, 206] on div "Home Bundles Analytics Plan and Billing Bundles. This page is ready Bundles Cré…" at bounding box center [715, 111] width 1430 height 222
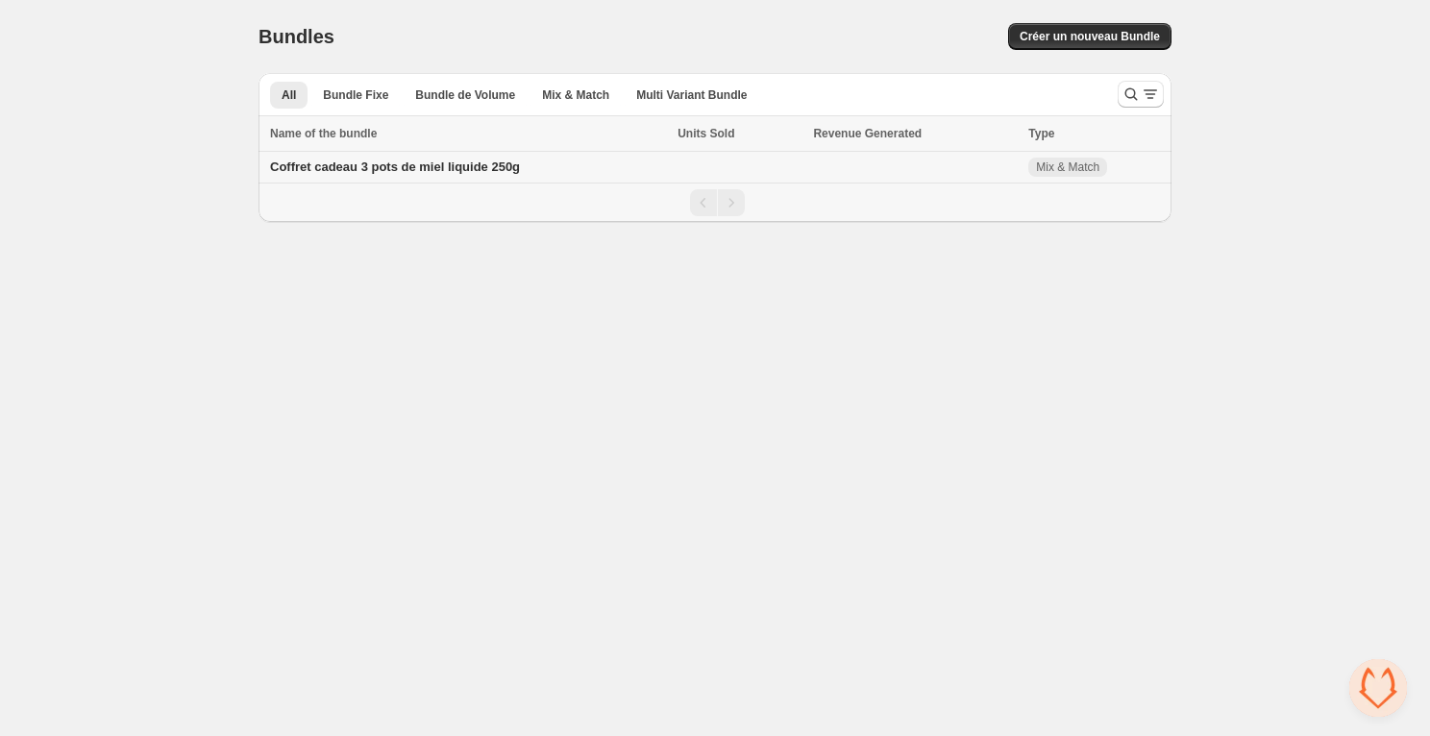
click at [1085, 172] on span "Mix & Match" at bounding box center [1067, 166] width 63 height 15
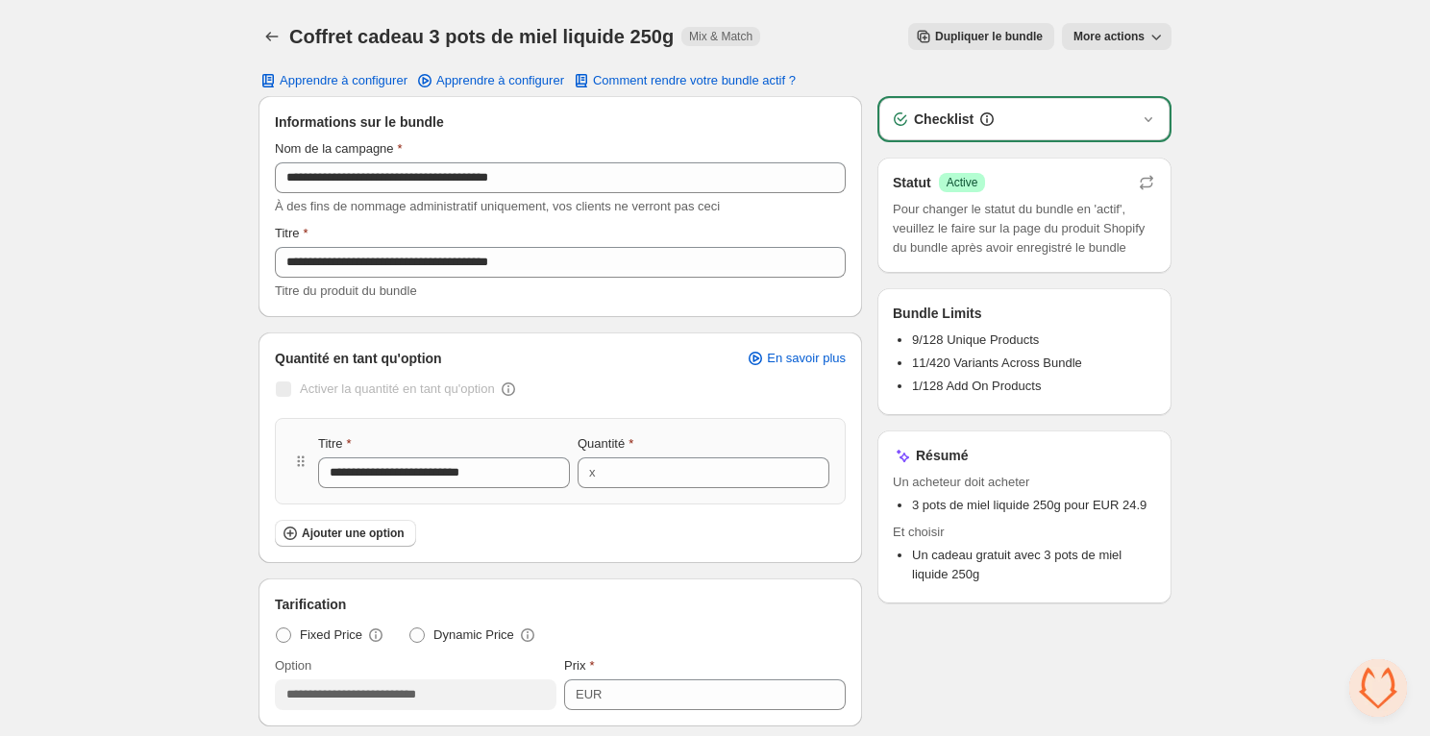
click at [1160, 45] on icon "button" at bounding box center [1155, 36] width 19 height 19
click at [1152, 41] on icon "button" at bounding box center [1155, 36] width 19 height 19
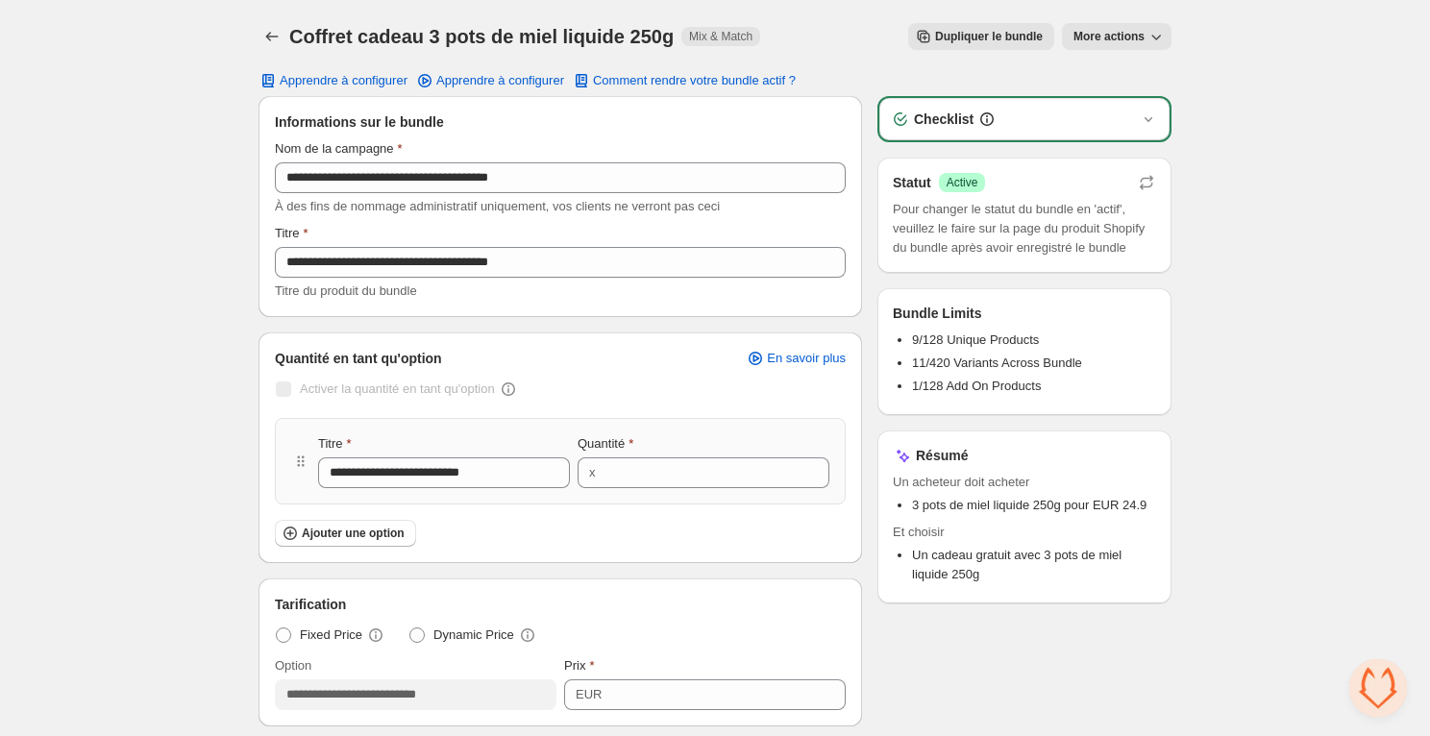
click at [317, 31] on h1 "Coffret cadeau 3 pots de miel liquide 250g" at bounding box center [481, 36] width 384 height 23
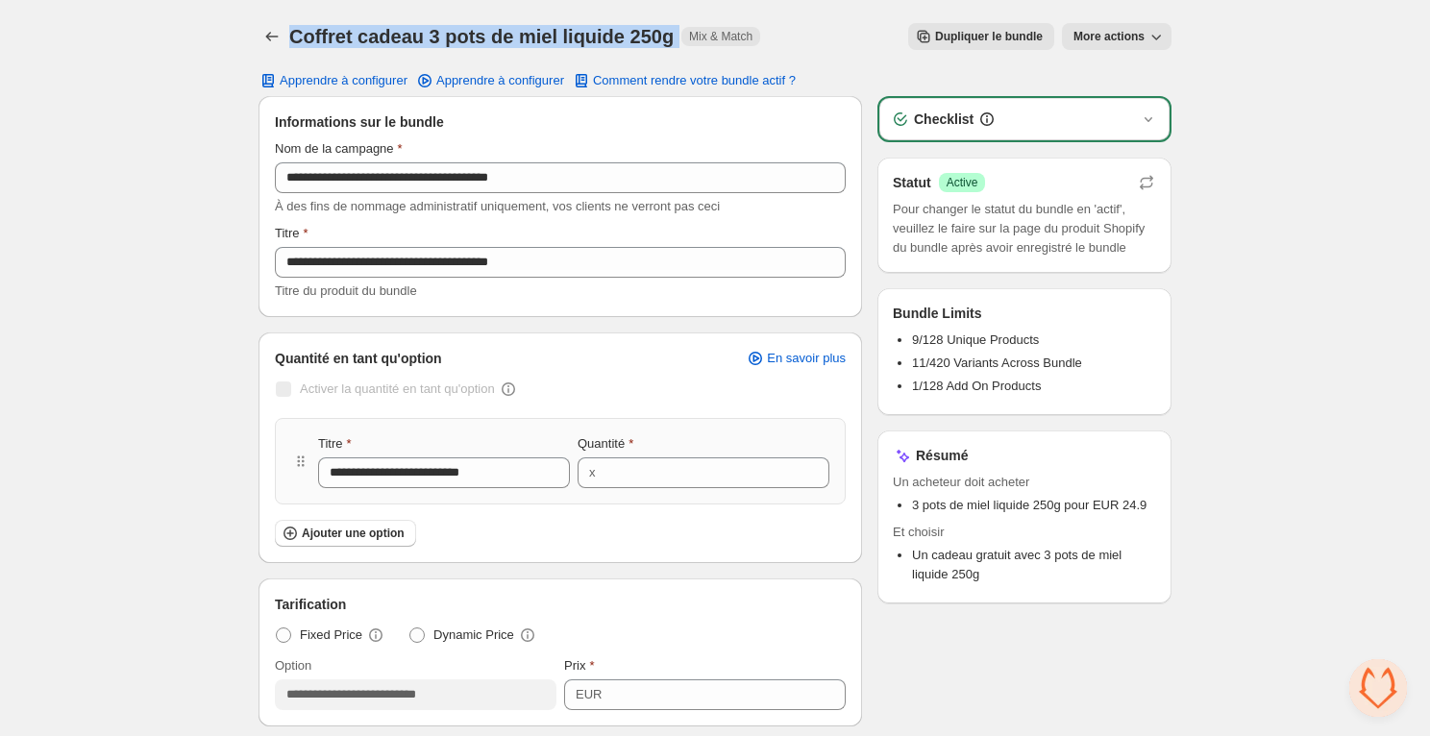
click at [317, 31] on h1 "Coffret cadeau 3 pots de miel liquide 250g" at bounding box center [481, 36] width 384 height 23
click at [316, 35] on h1 "Coffret cadeau 3 pots de miel liquide 250g" at bounding box center [481, 36] width 384 height 23
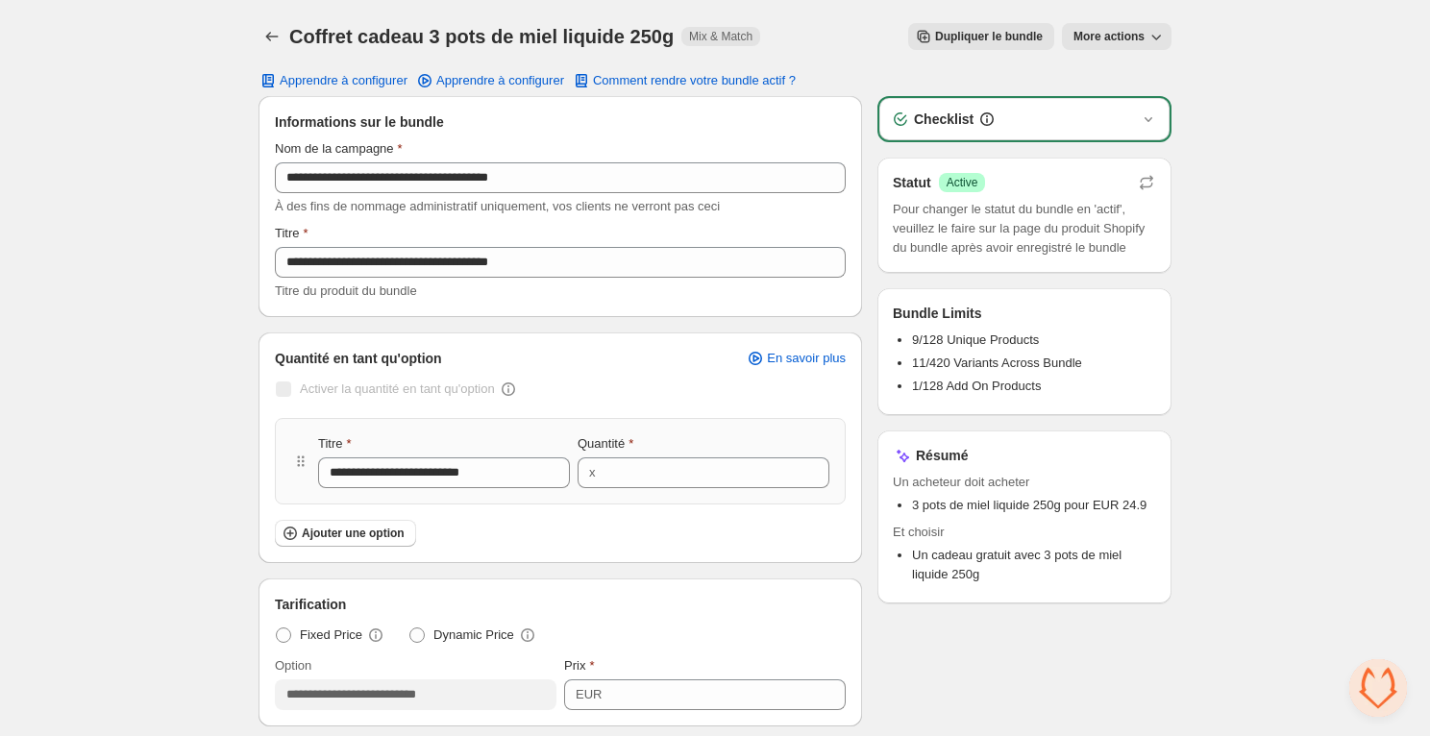
click at [316, 35] on h1 "Coffret cadeau 3 pots de miel liquide 250g" at bounding box center [481, 36] width 384 height 23
